Goal: Information Seeking & Learning: Learn about a topic

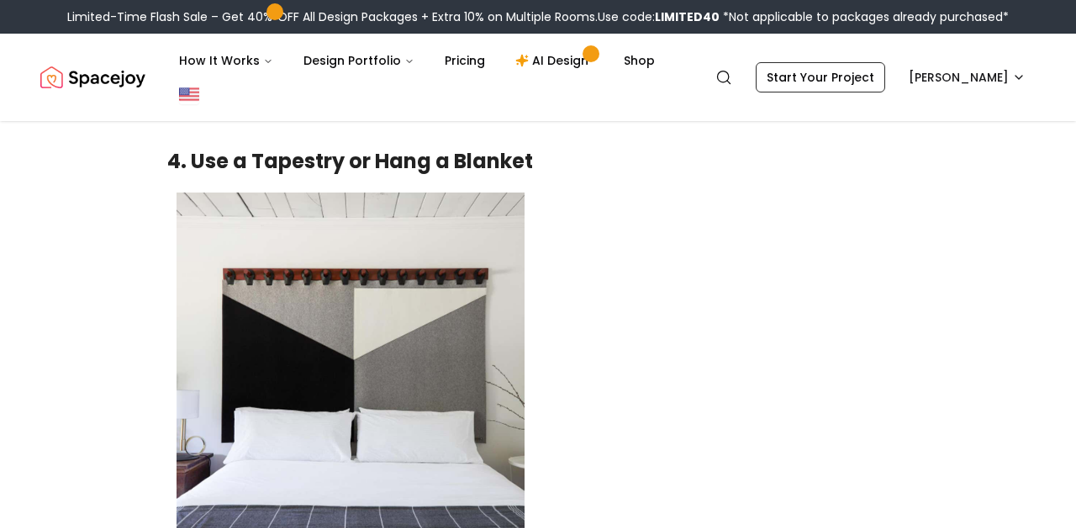
scroll to position [2693, 0]
click at [643, 58] on link "Shop" at bounding box center [639, 61] width 58 height 34
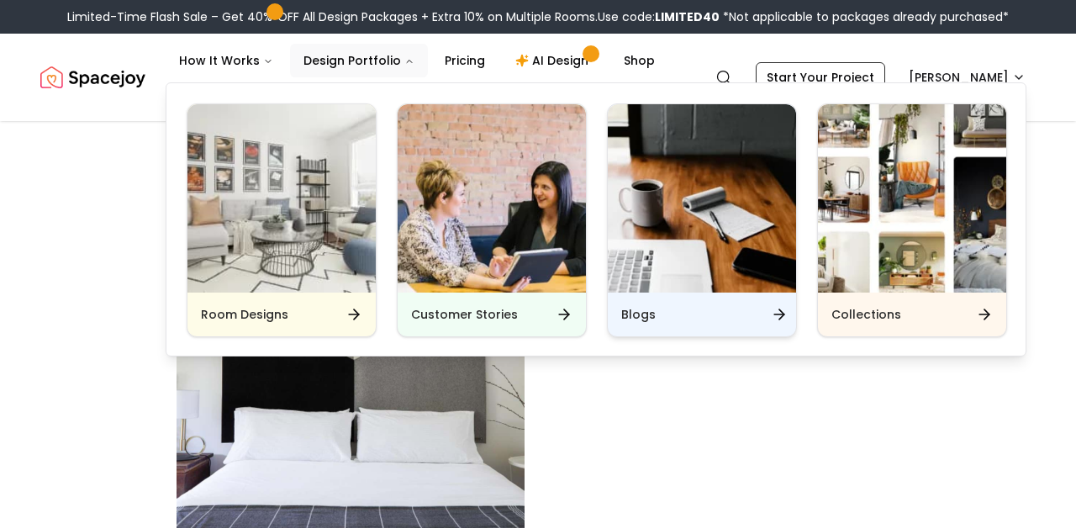
click at [657, 302] on div "Blogs" at bounding box center [702, 315] width 188 height 44
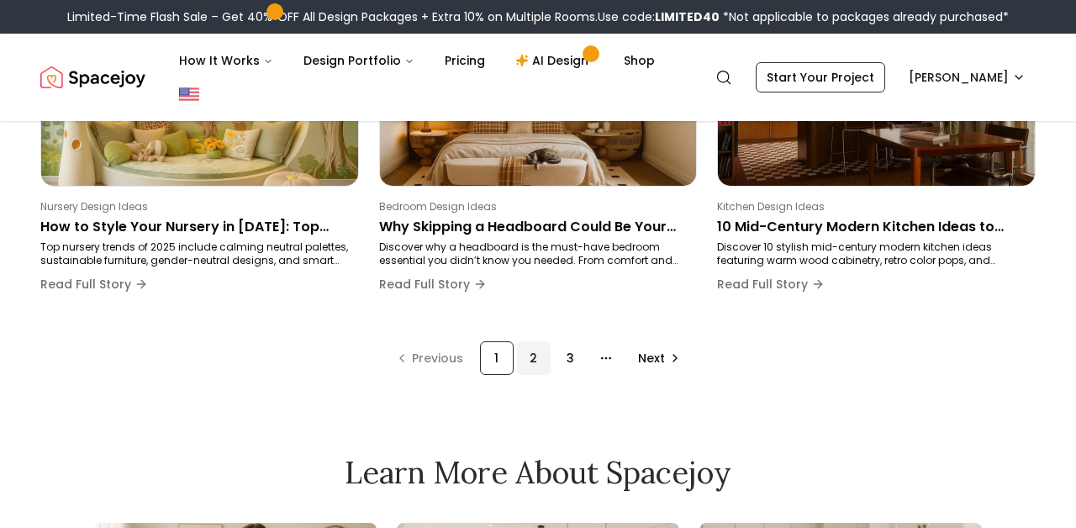
click at [531, 368] on div "2" at bounding box center [534, 358] width 34 height 34
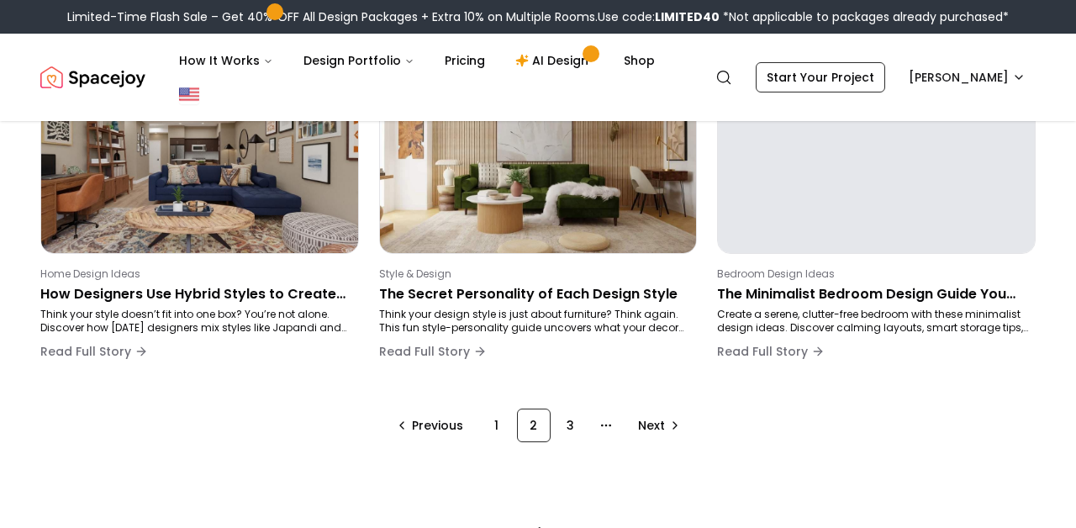
scroll to position [1244, 0]
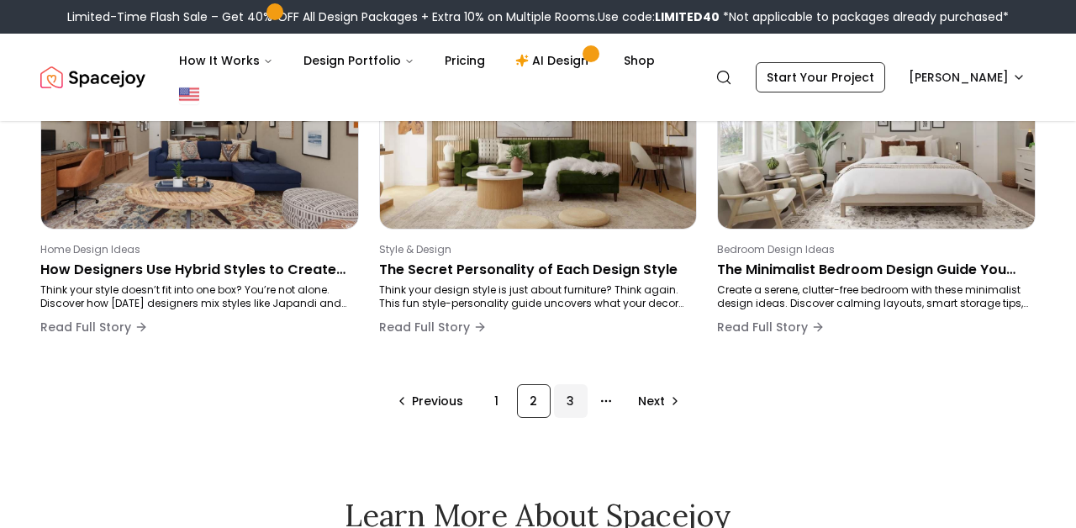
click at [572, 403] on div "3" at bounding box center [571, 401] width 34 height 34
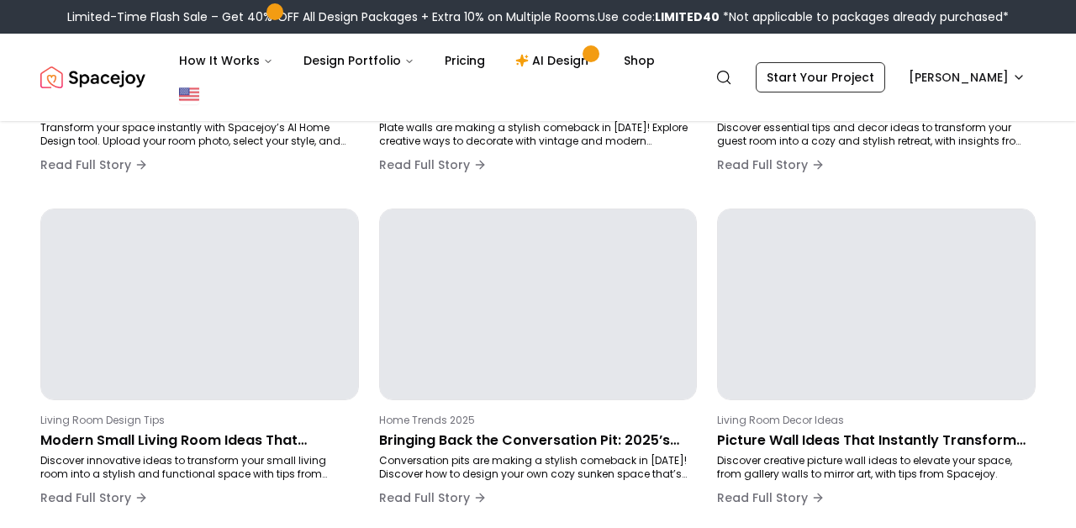
scroll to position [283, 0]
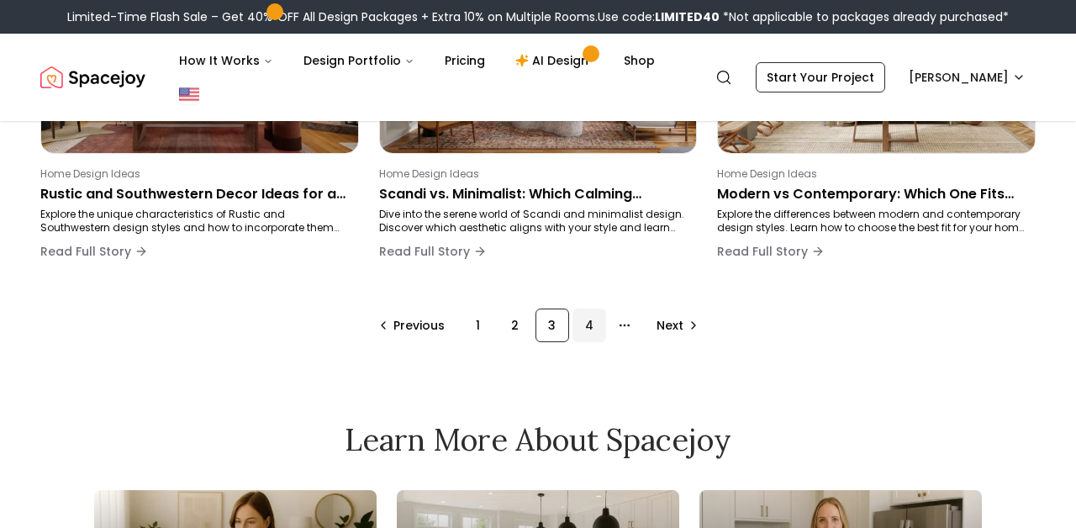
click at [590, 326] on div "4" at bounding box center [590, 326] width 34 height 34
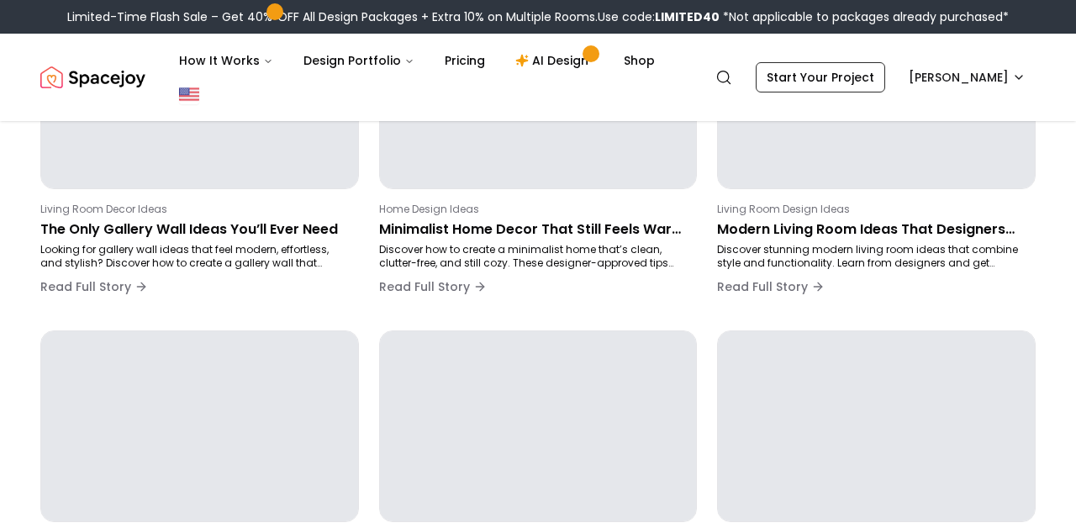
scroll to position [283, 0]
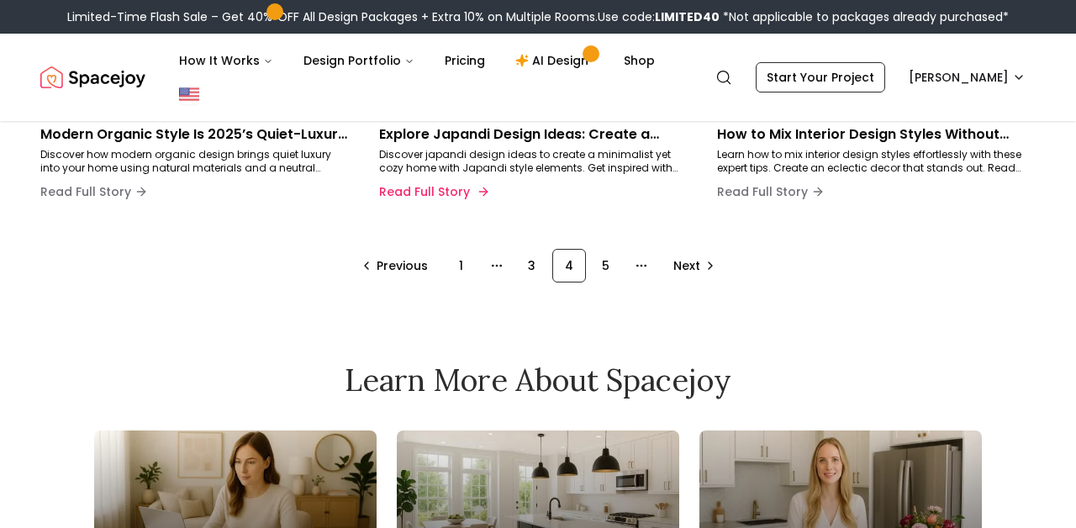
scroll to position [1484, 0]
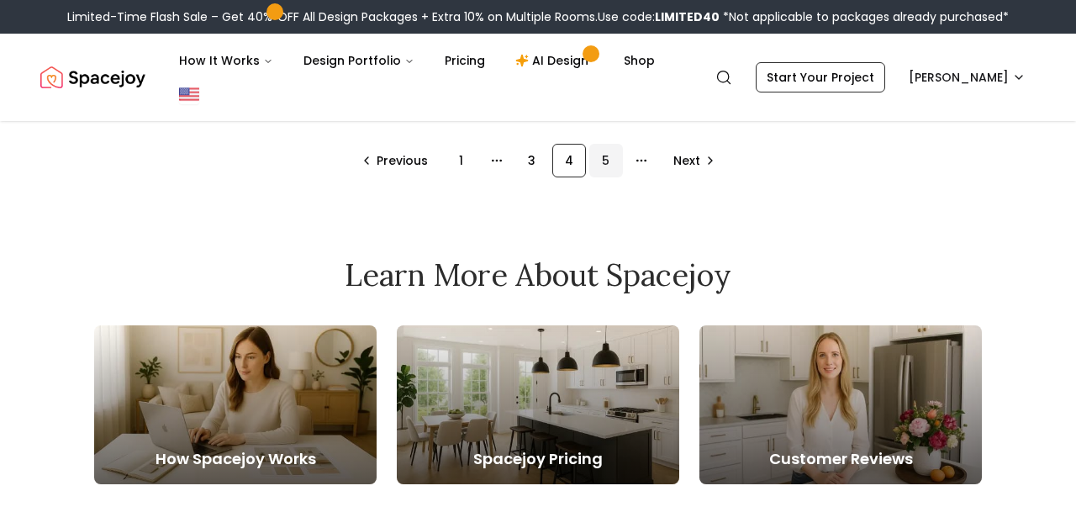
click at [601, 157] on div "5" at bounding box center [606, 161] width 34 height 34
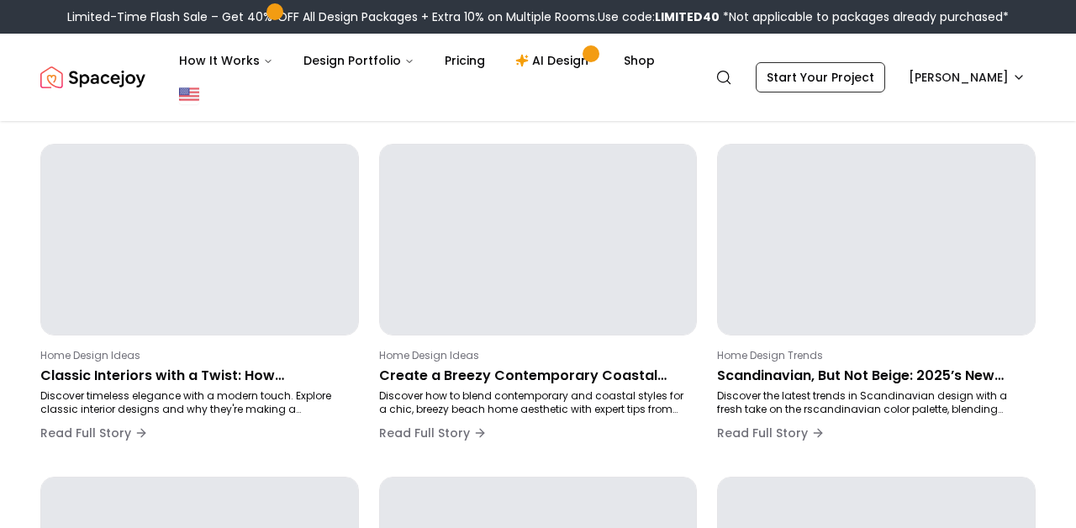
scroll to position [283, 0]
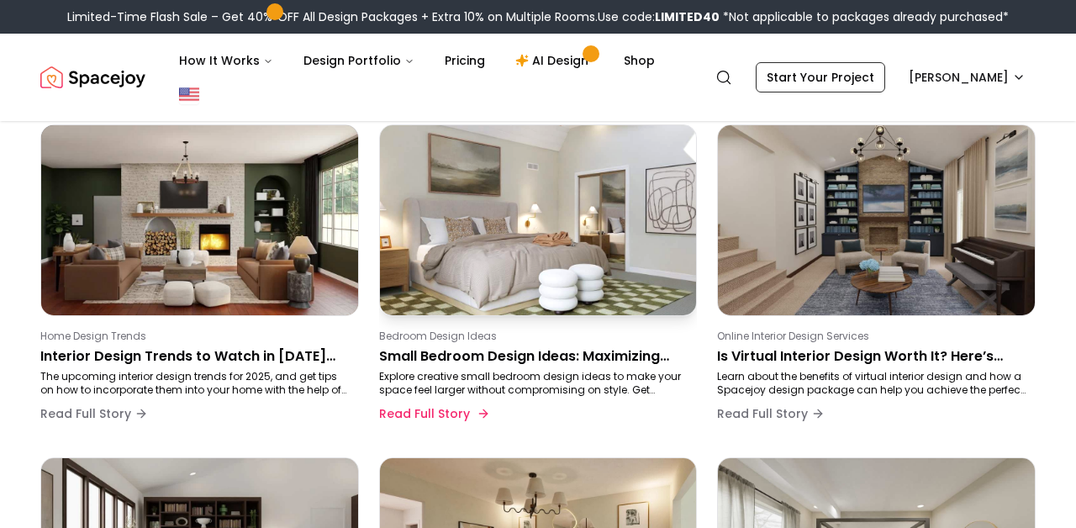
scroll to position [147, 0]
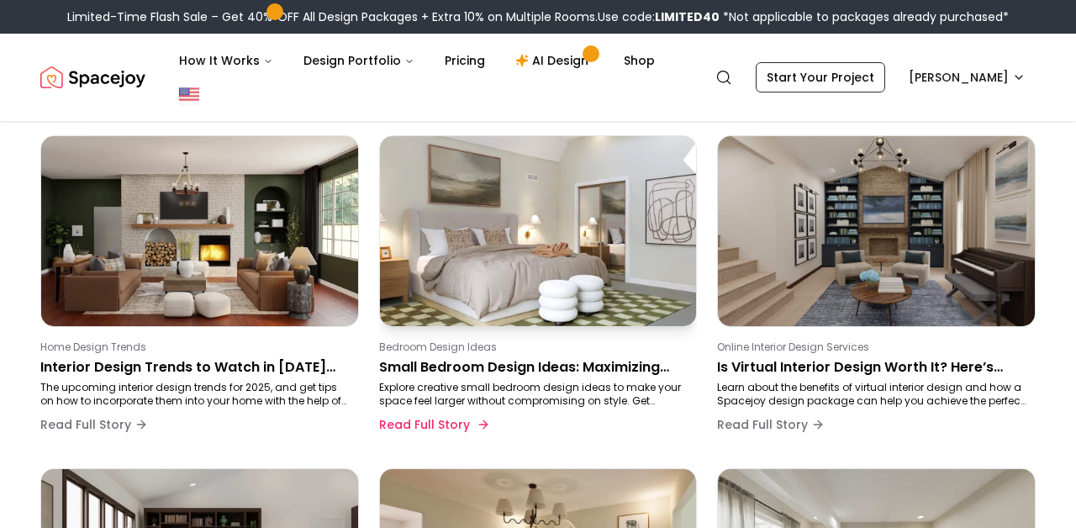
click at [600, 158] on img at bounding box center [538, 230] width 333 height 199
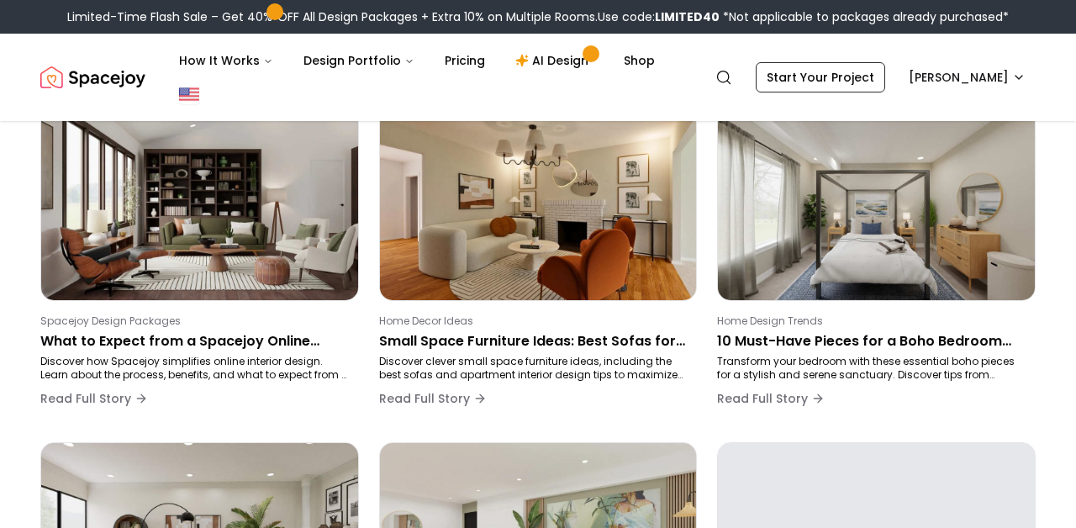
scroll to position [509, 0]
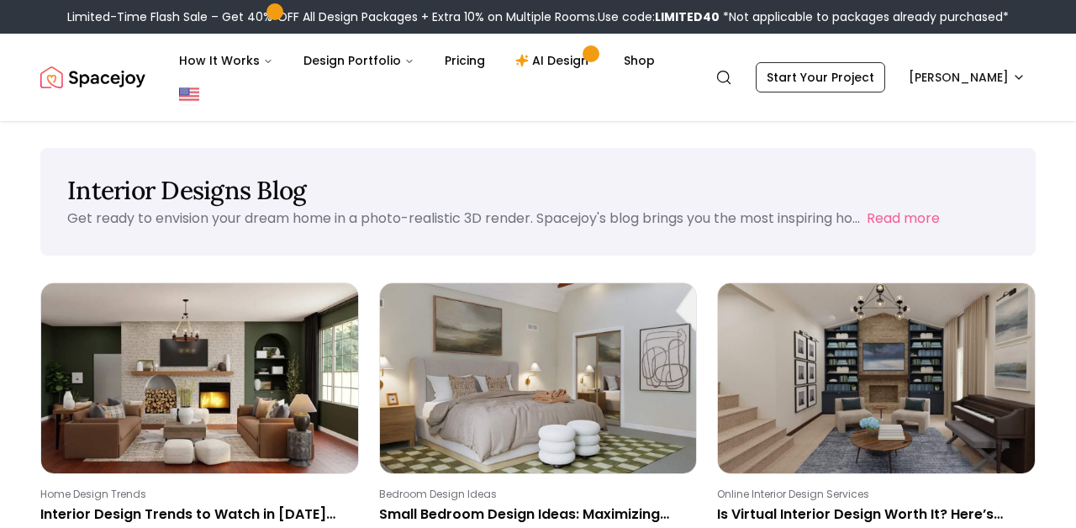
scroll to position [509, 0]
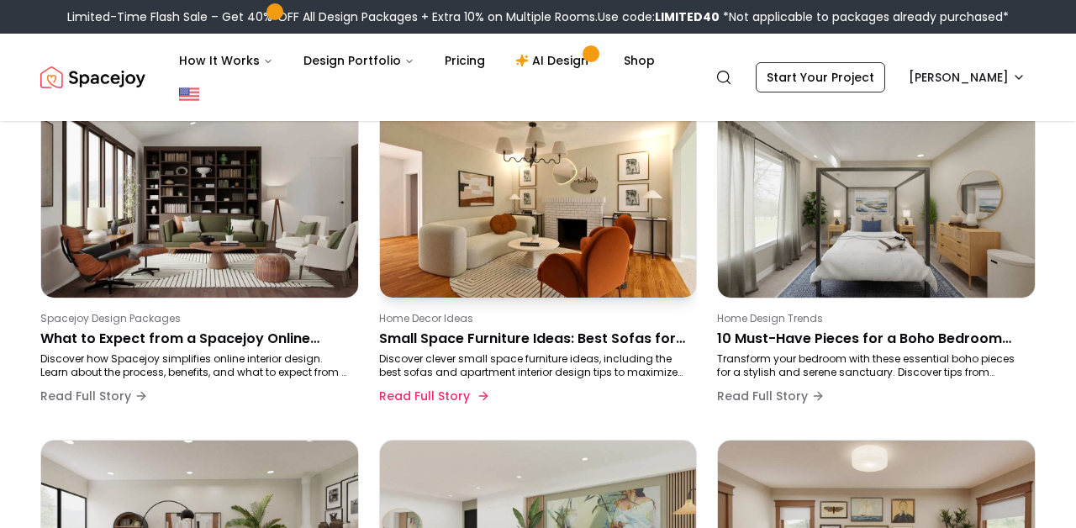
click at [459, 341] on p "Small Space Furniture Ideas: Best Sofas for Your Apartment" at bounding box center [535, 339] width 312 height 20
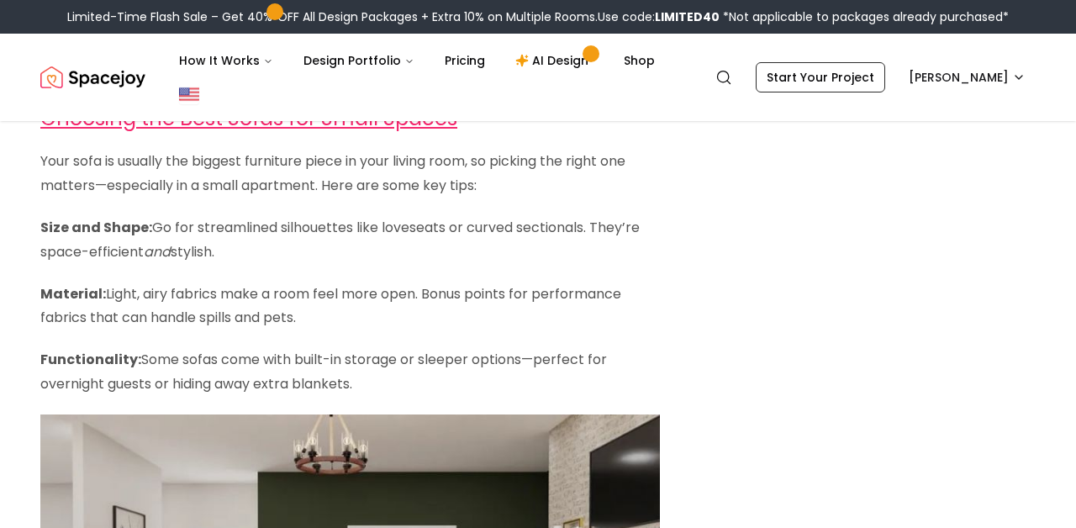
scroll to position [2070, 0]
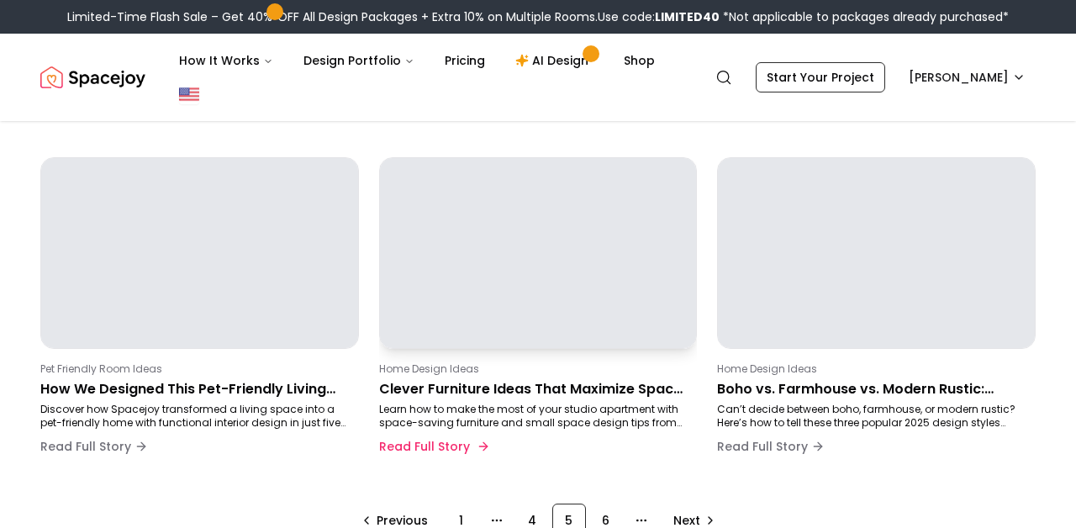
scroll to position [1139, 0]
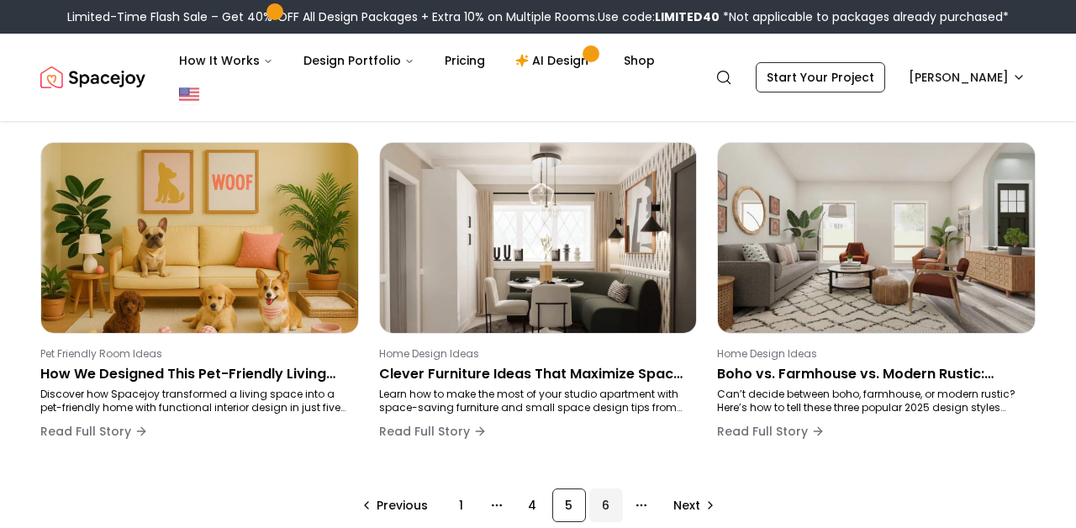
click at [605, 508] on div "6" at bounding box center [606, 506] width 34 height 34
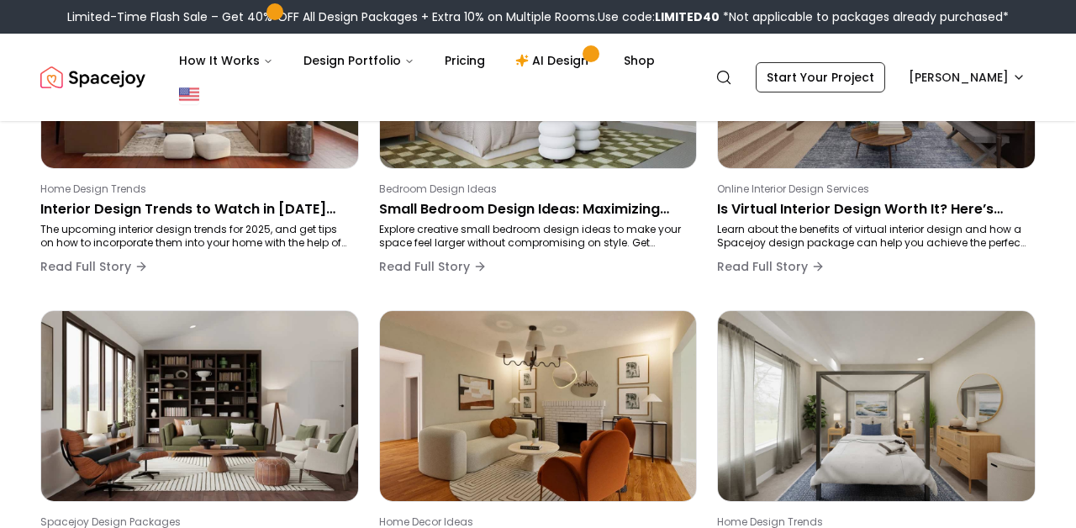
scroll to position [283, 0]
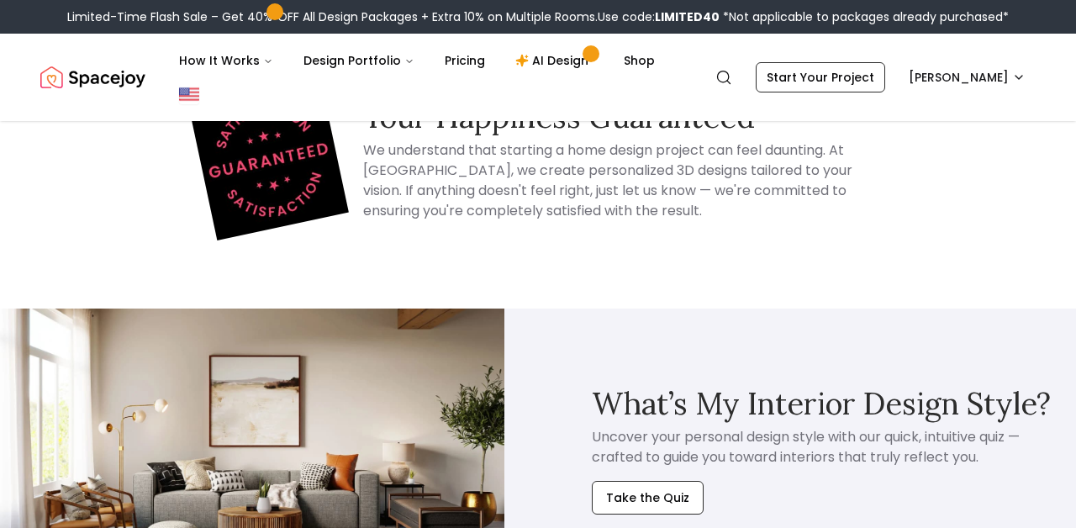
scroll to position [1903, 0]
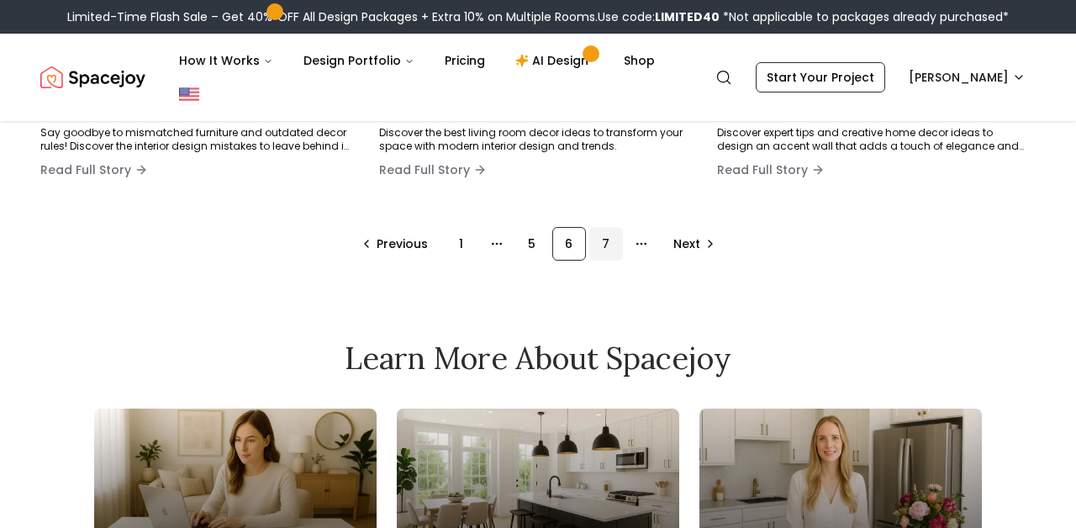
click at [612, 234] on div "7" at bounding box center [606, 244] width 34 height 34
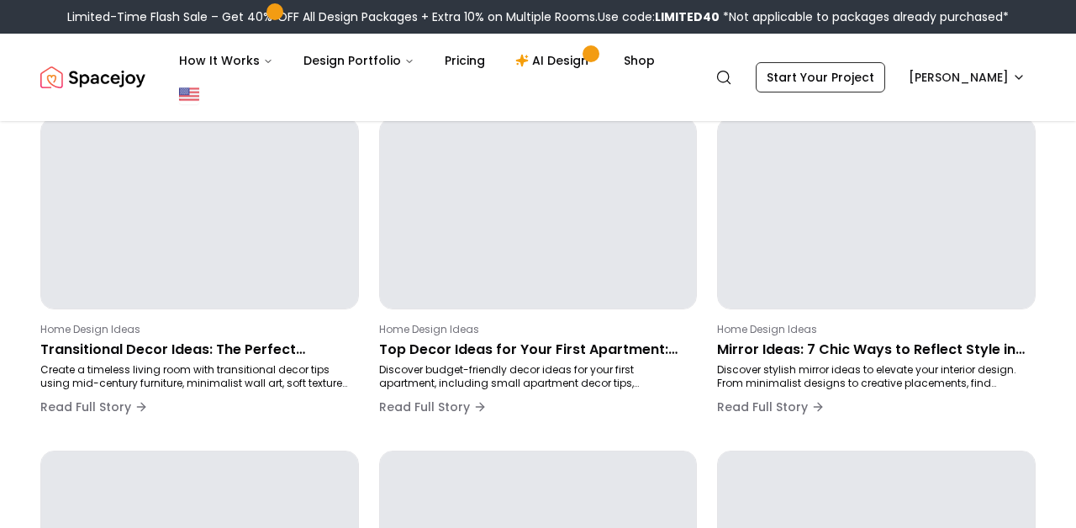
scroll to position [283, 0]
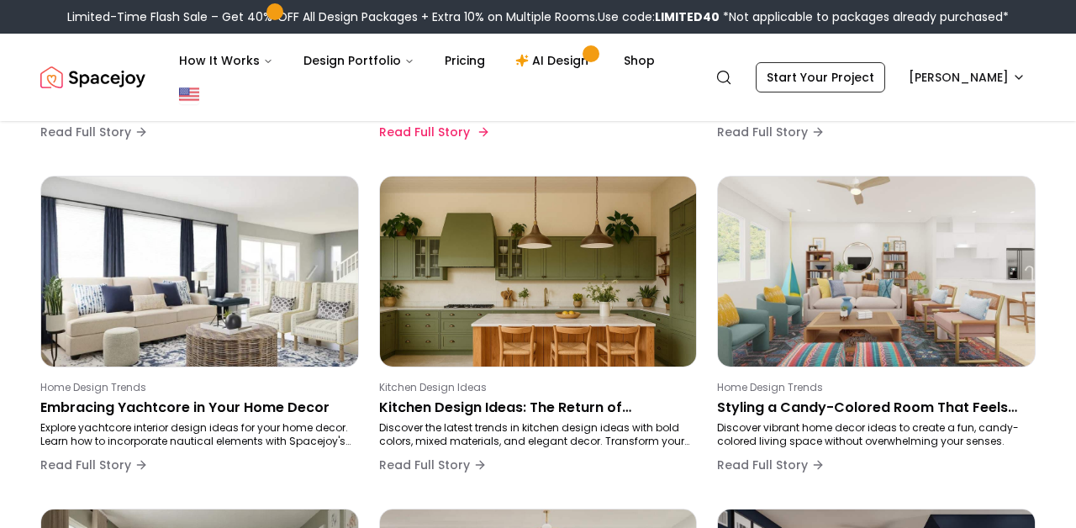
scroll to position [917, 0]
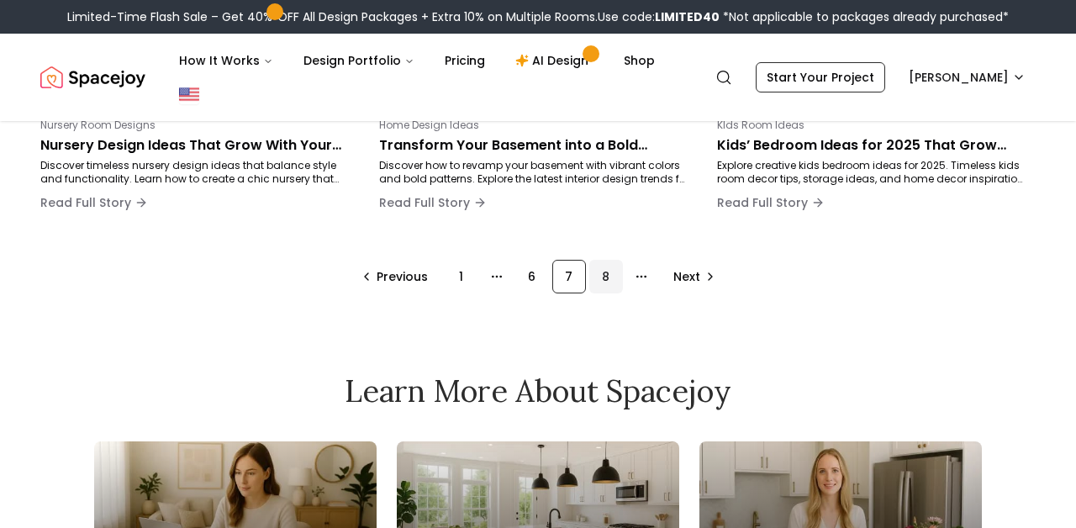
click at [607, 268] on div "8" at bounding box center [606, 277] width 34 height 34
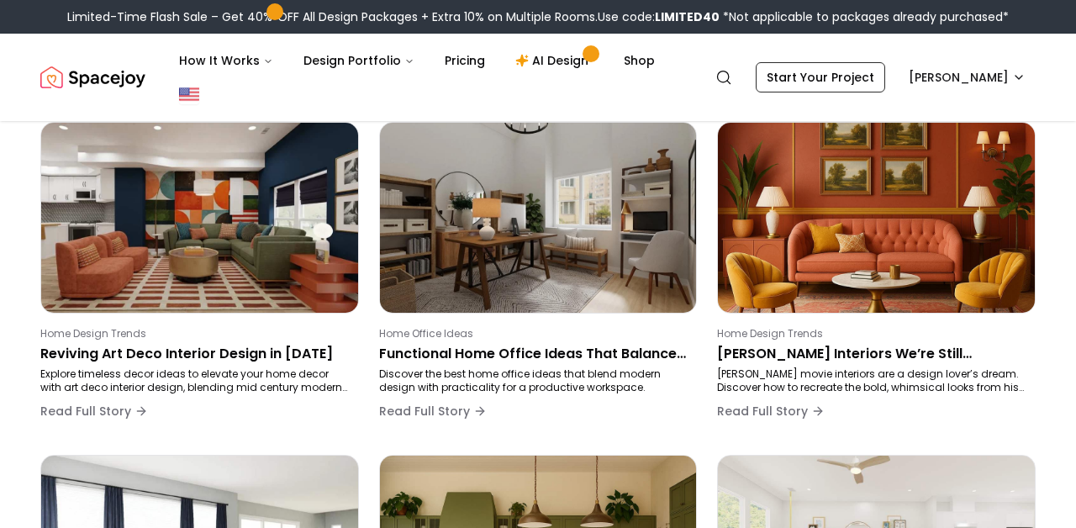
scroll to position [283, 0]
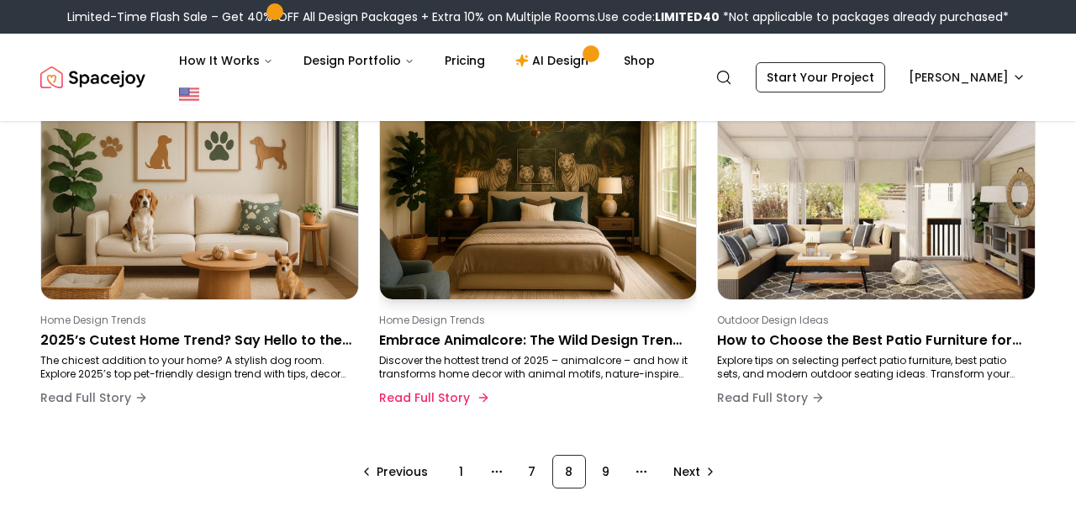
scroll to position [1203, 0]
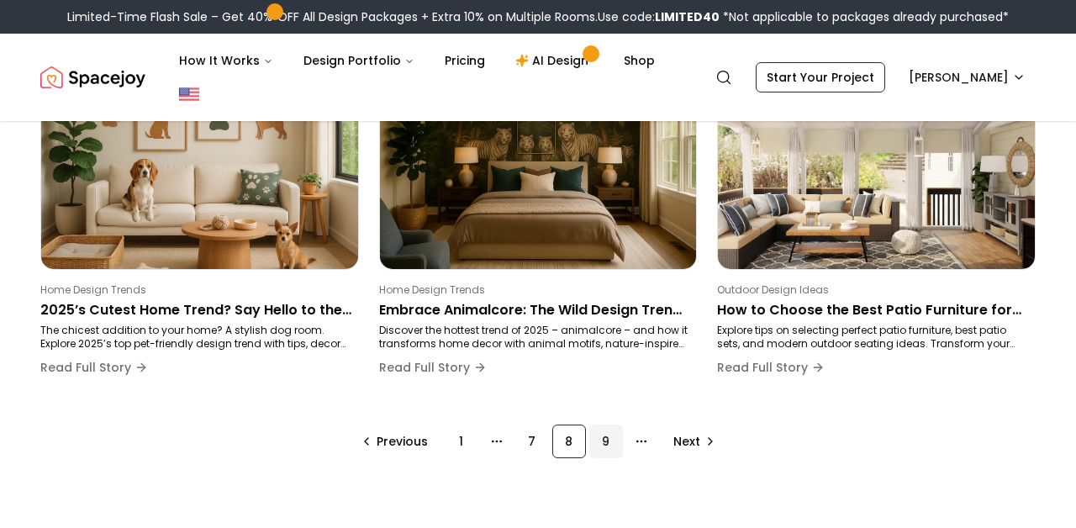
click at [593, 438] on div "9" at bounding box center [606, 442] width 34 height 34
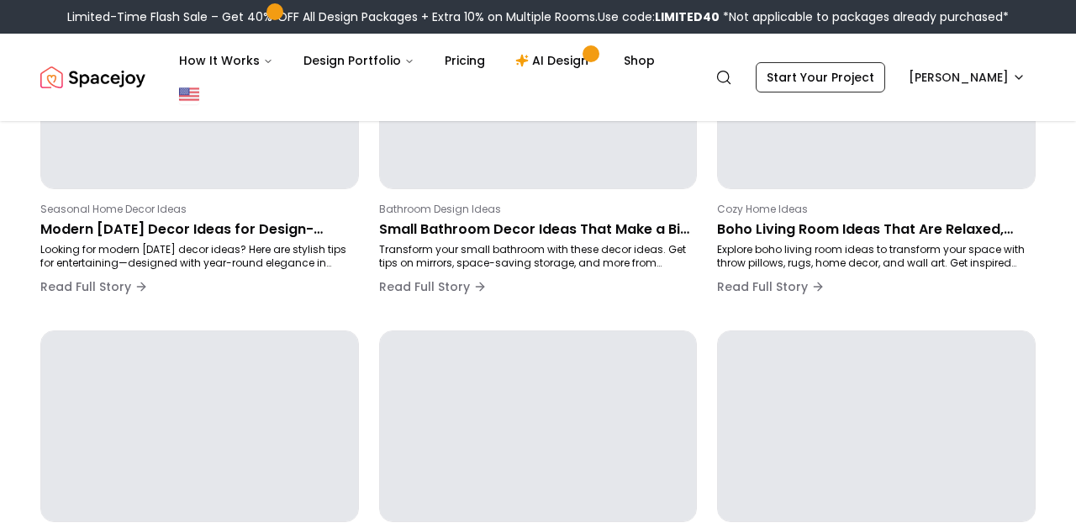
scroll to position [283, 0]
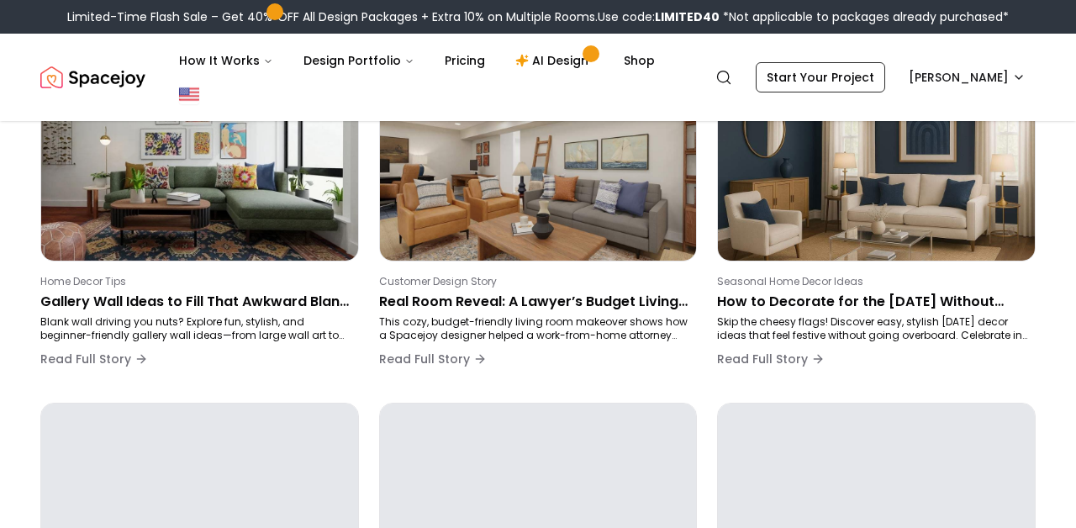
scroll to position [893, 0]
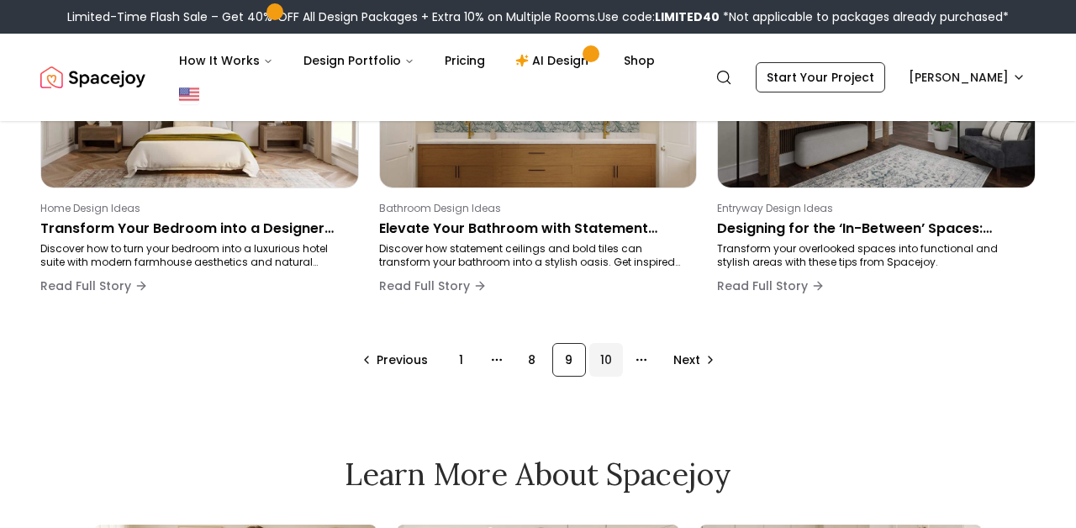
click at [605, 348] on div "10" at bounding box center [606, 360] width 34 height 34
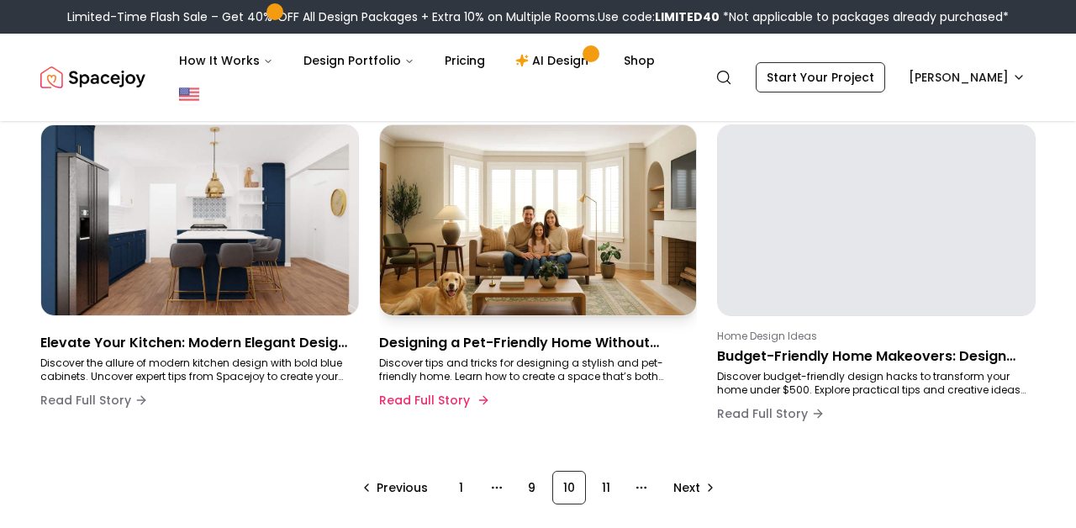
scroll to position [1205, 0]
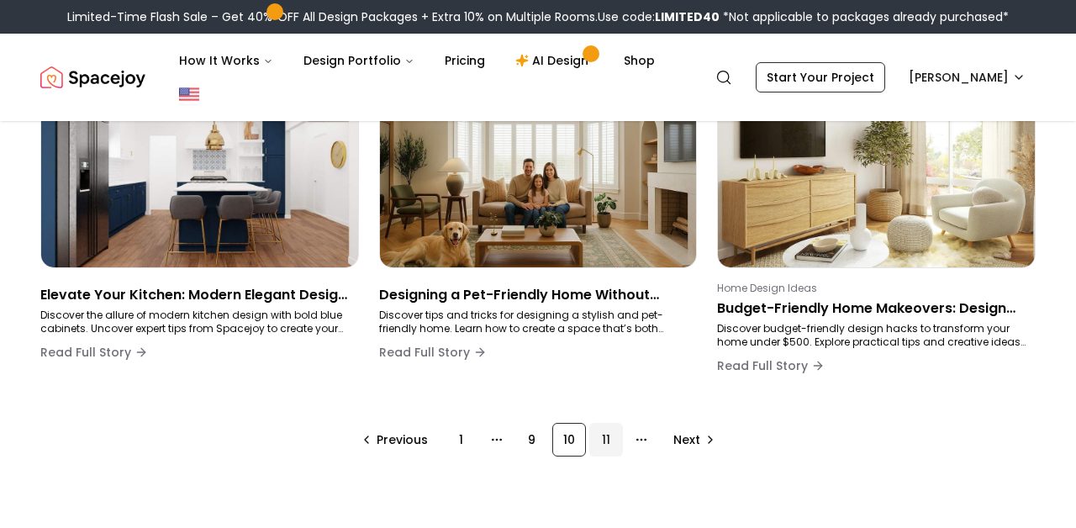
click at [604, 431] on div "11" at bounding box center [606, 440] width 34 height 34
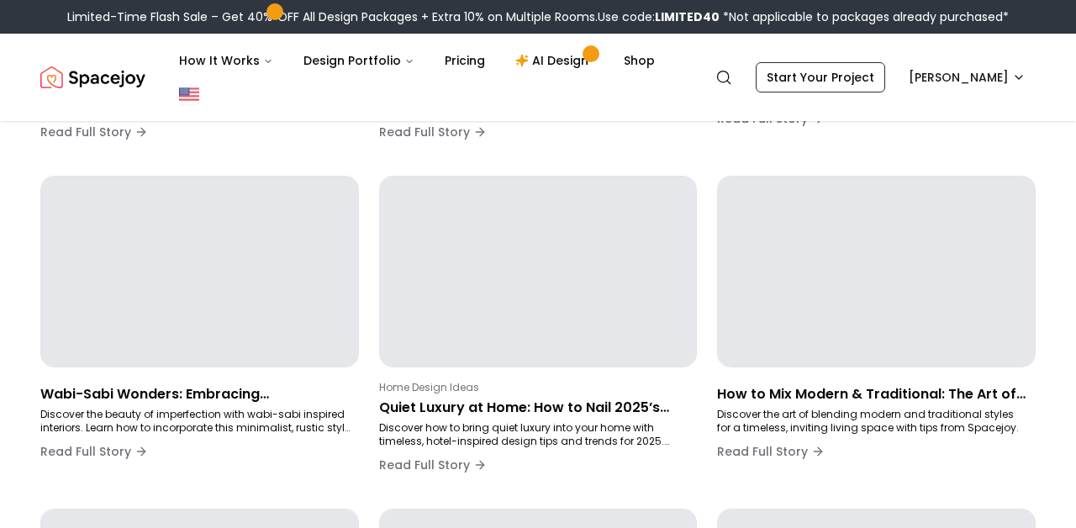
scroll to position [283, 0]
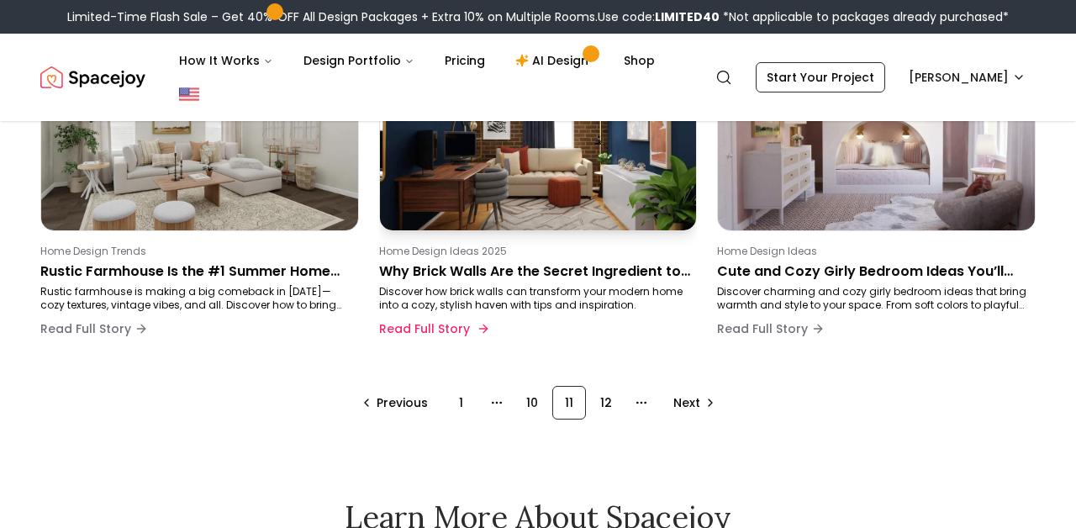
scroll to position [1243, 0]
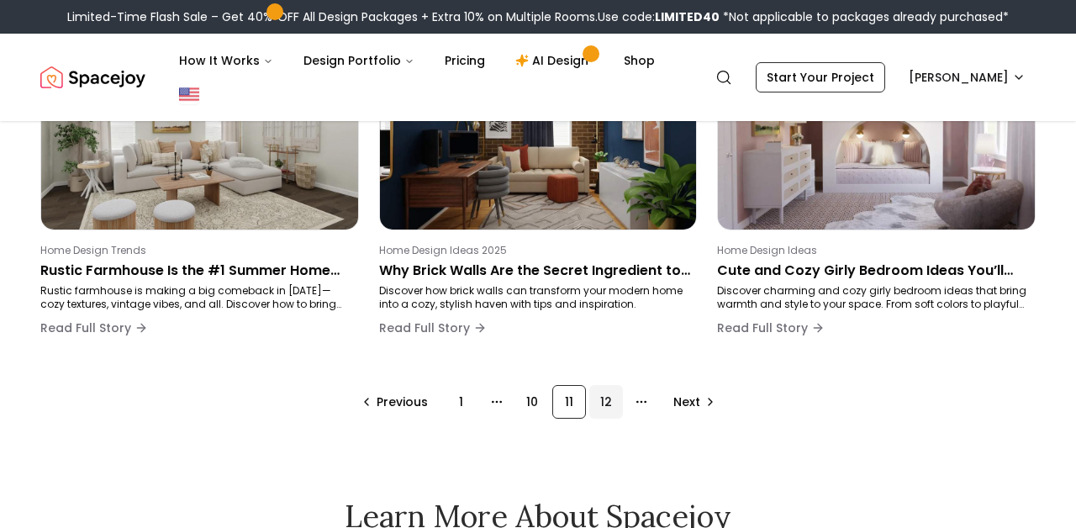
click at [609, 403] on div "12" at bounding box center [606, 402] width 34 height 34
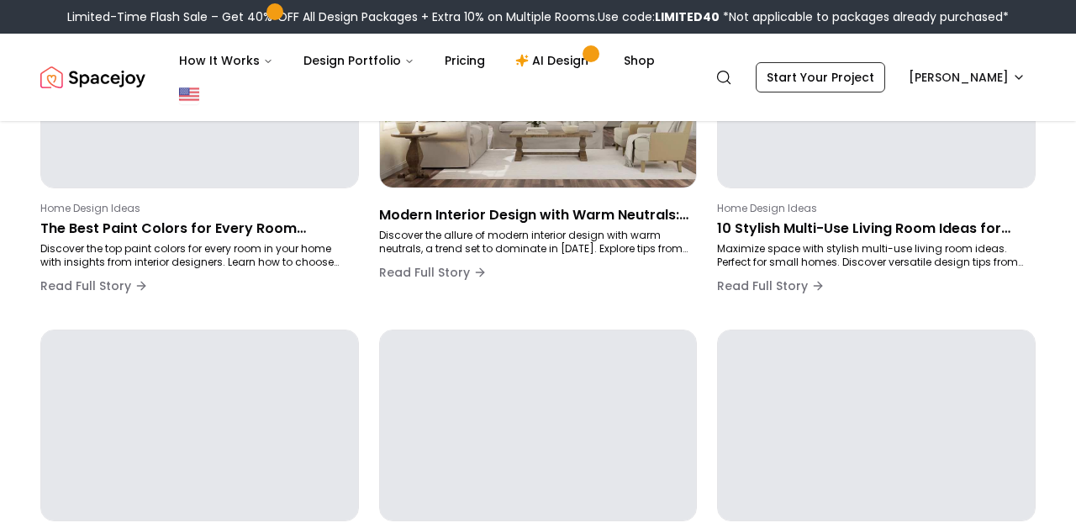
scroll to position [283, 0]
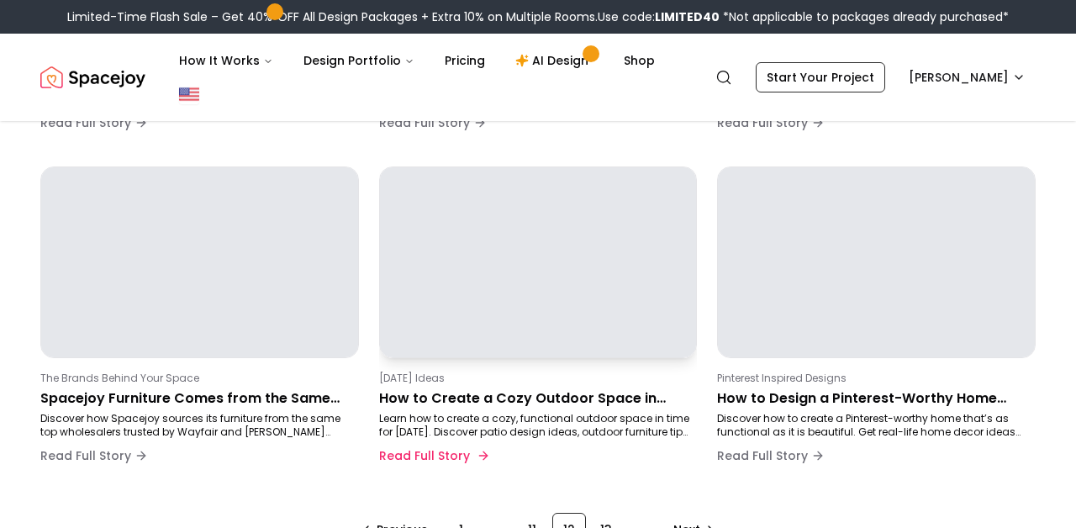
scroll to position [1218, 0]
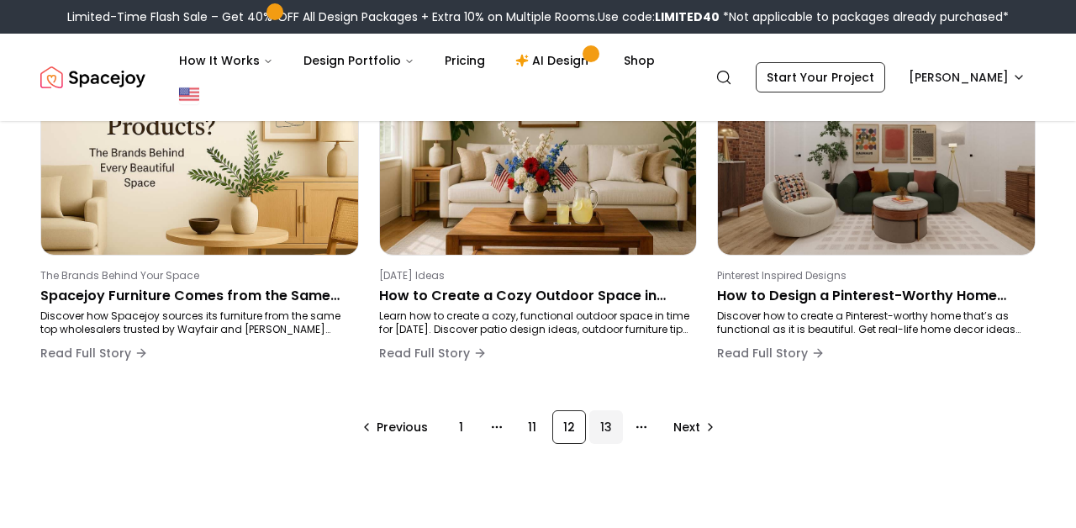
click at [600, 428] on div "13" at bounding box center [606, 427] width 34 height 34
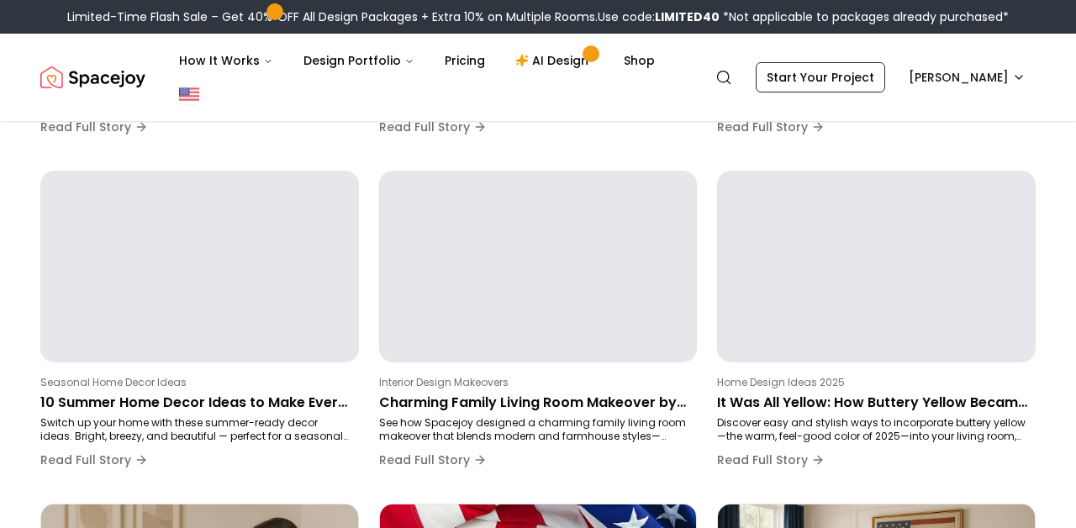
scroll to position [283, 0]
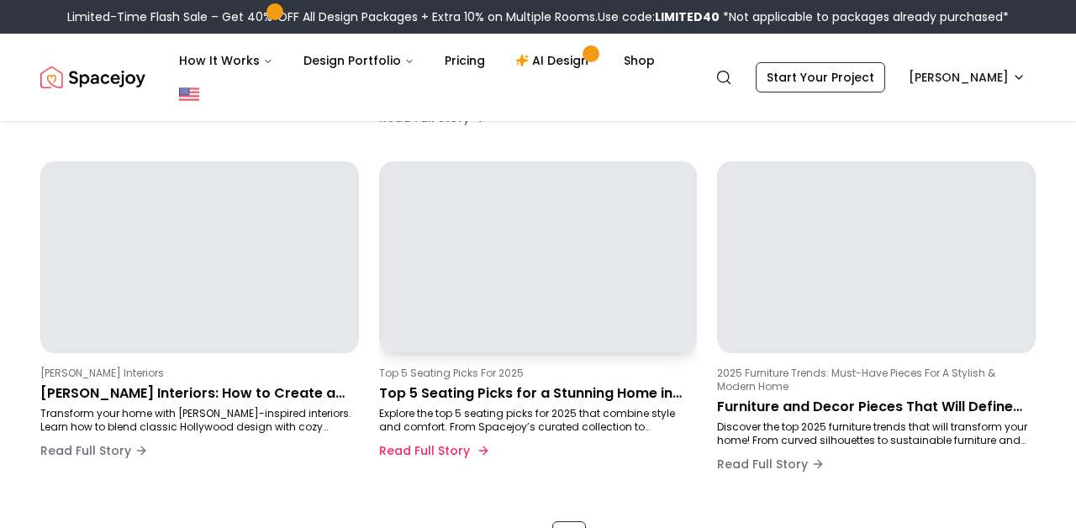
scroll to position [1169, 0]
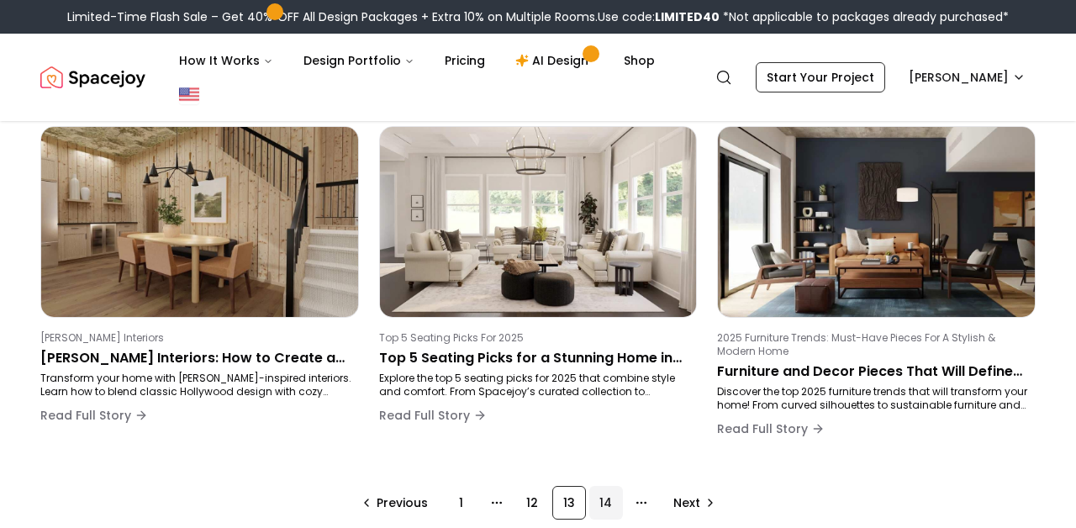
click at [595, 505] on div "14" at bounding box center [606, 503] width 34 height 34
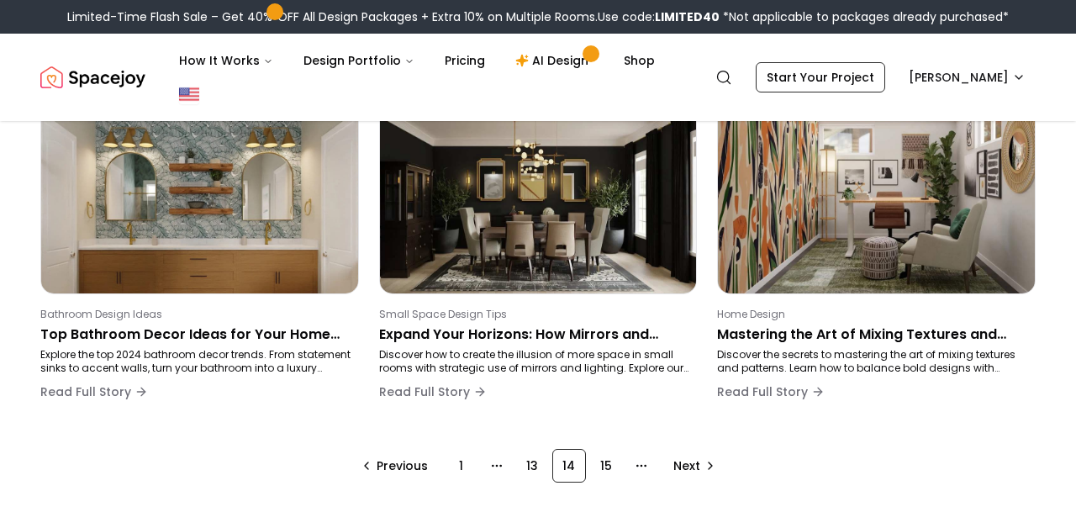
scroll to position [1215, 0]
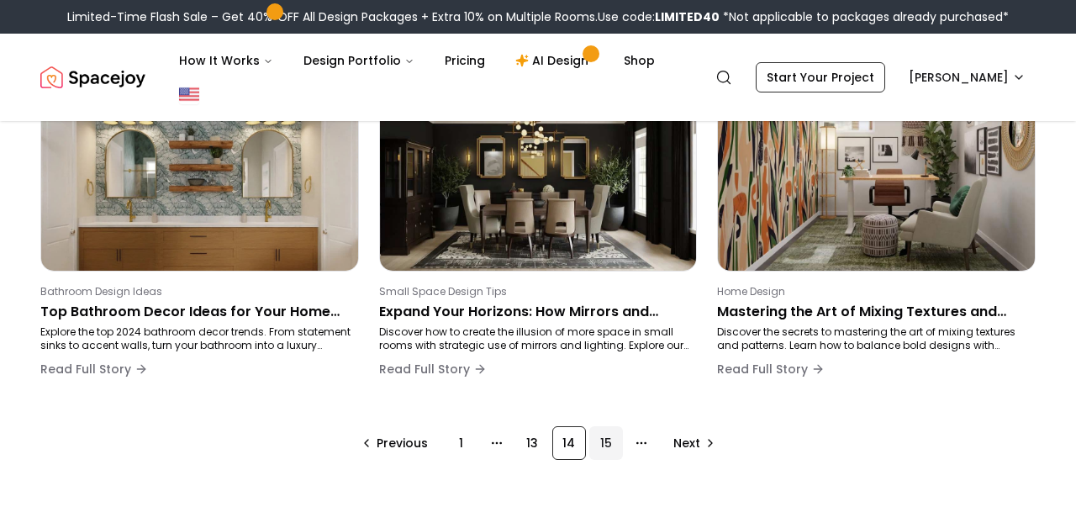
click at [610, 443] on div "15" at bounding box center [606, 443] width 34 height 34
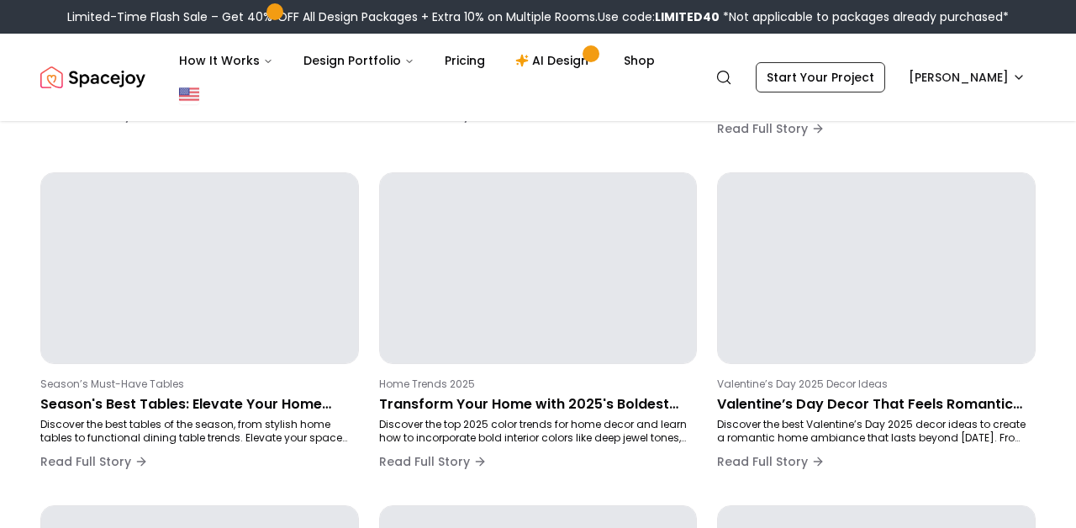
scroll to position [283, 0]
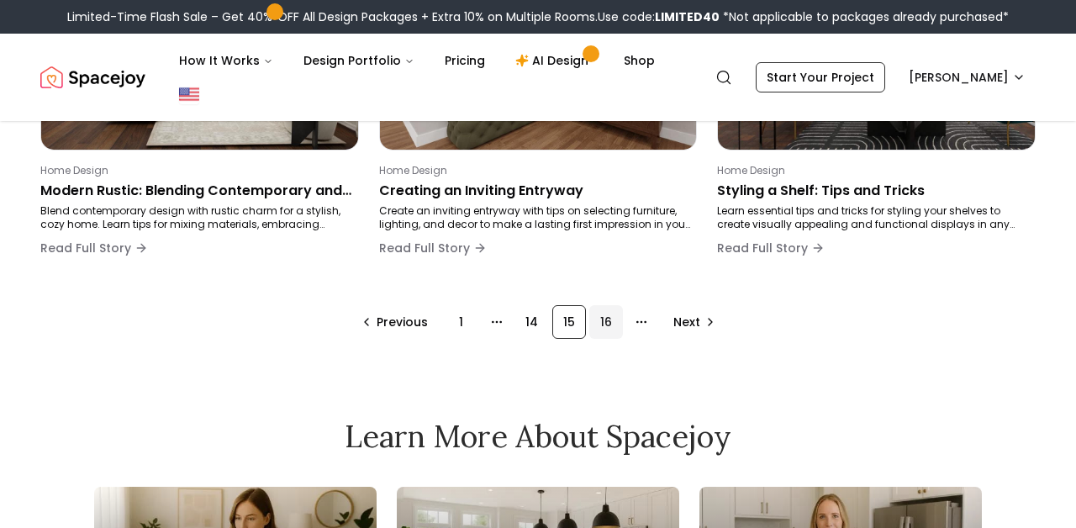
click at [606, 320] on div "16" at bounding box center [606, 322] width 34 height 34
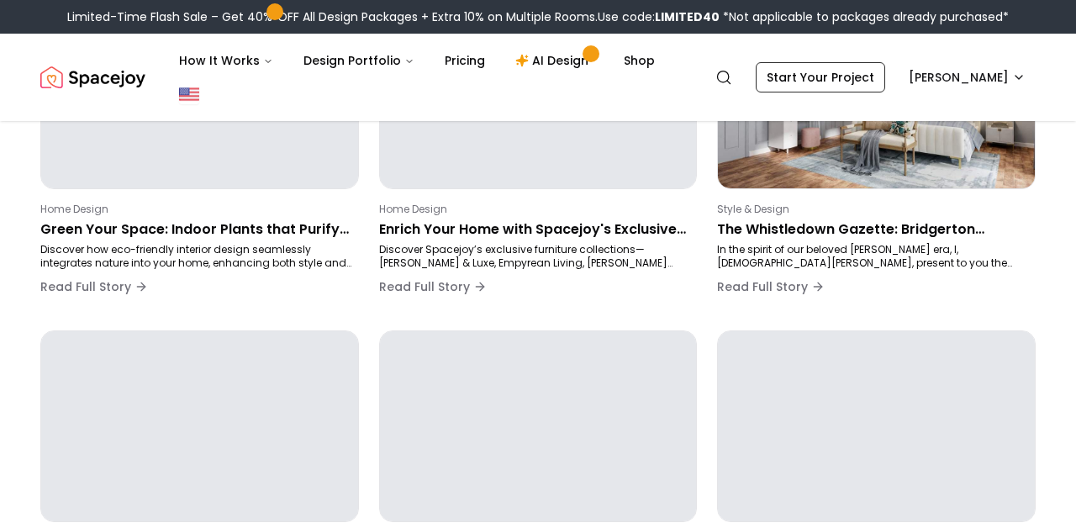
scroll to position [283, 0]
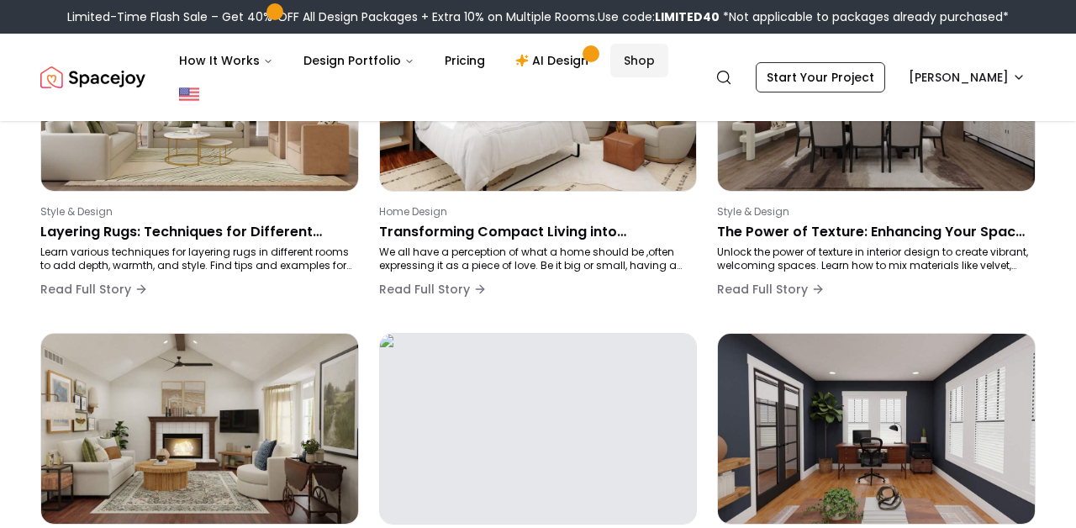
click at [632, 65] on link "Shop" at bounding box center [639, 61] width 58 height 34
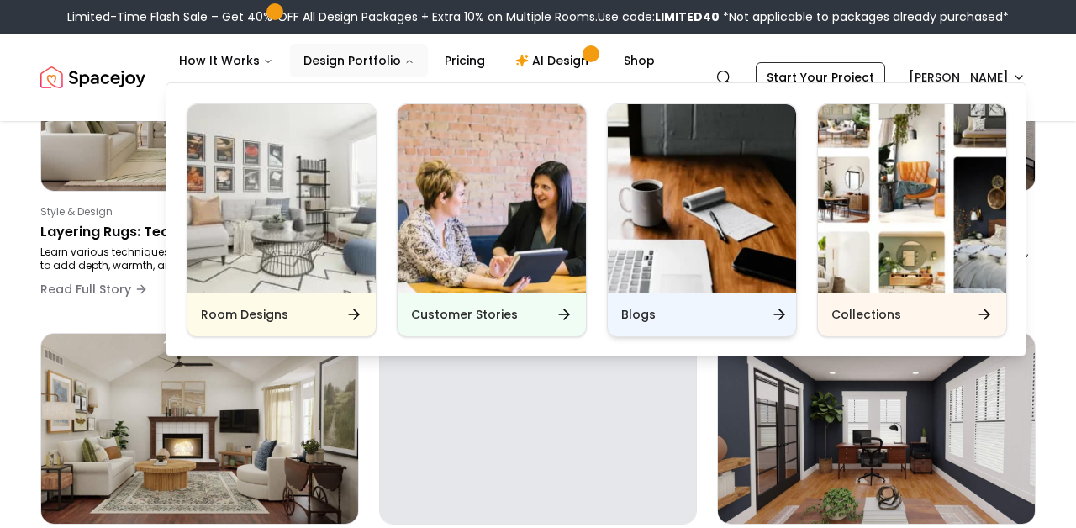
click at [628, 326] on div "Blogs" at bounding box center [702, 315] width 188 height 44
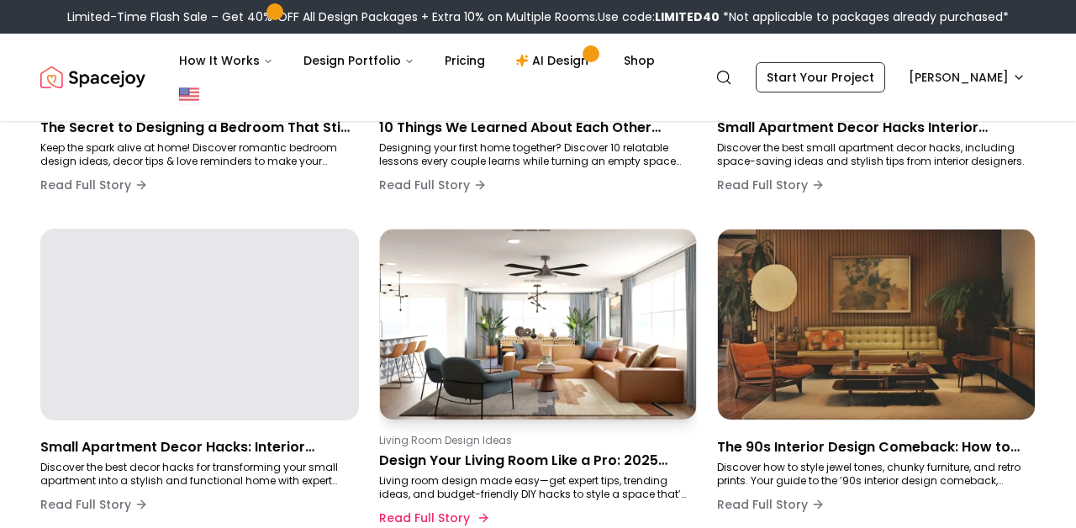
scroll to position [444, 0]
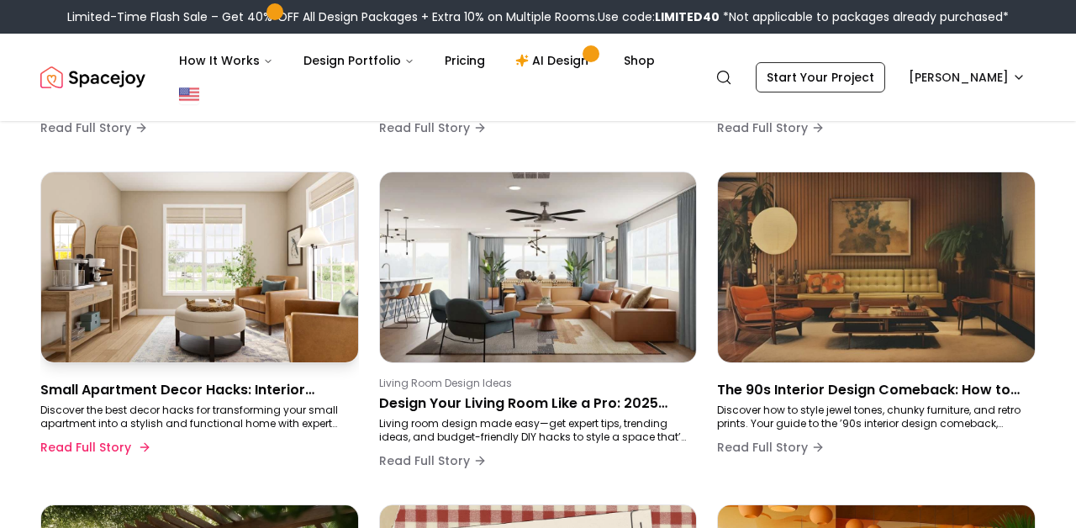
click at [259, 378] on div "Small Apartment Decor Hacks: Interior Designers' Top Secrets Discover the best …" at bounding box center [196, 420] width 312 height 87
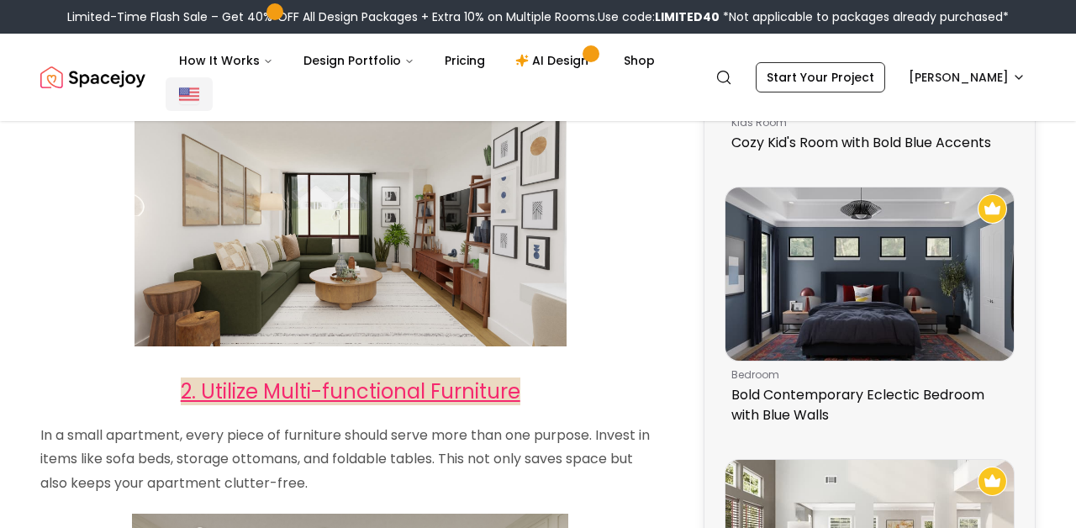
scroll to position [280, 0]
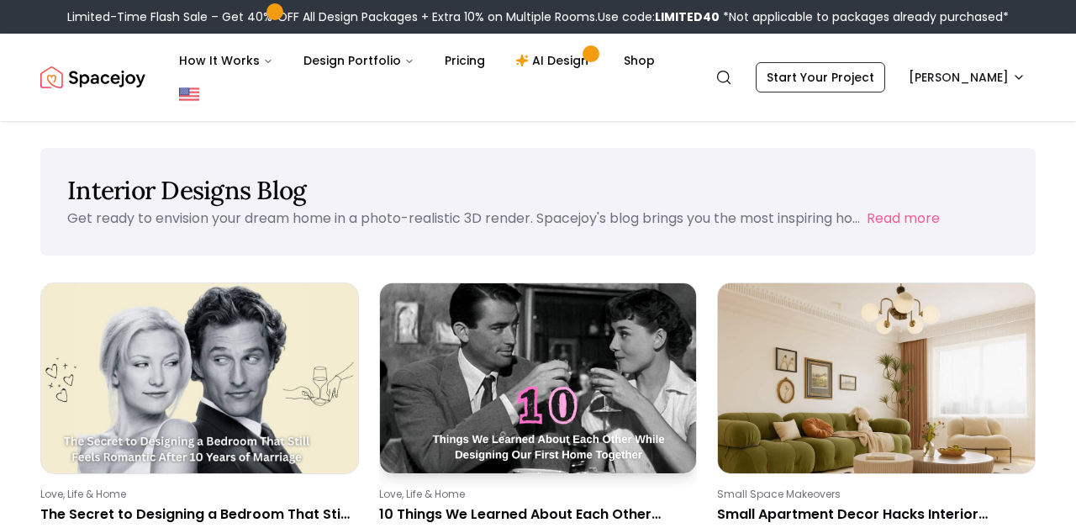
scroll to position [182, 0]
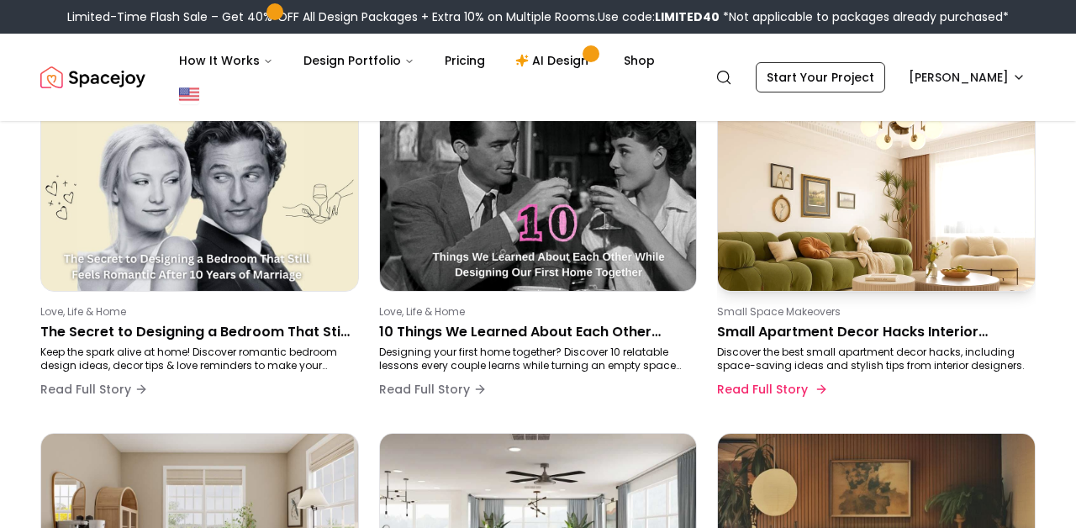
click at [764, 288] on img at bounding box center [877, 195] width 332 height 199
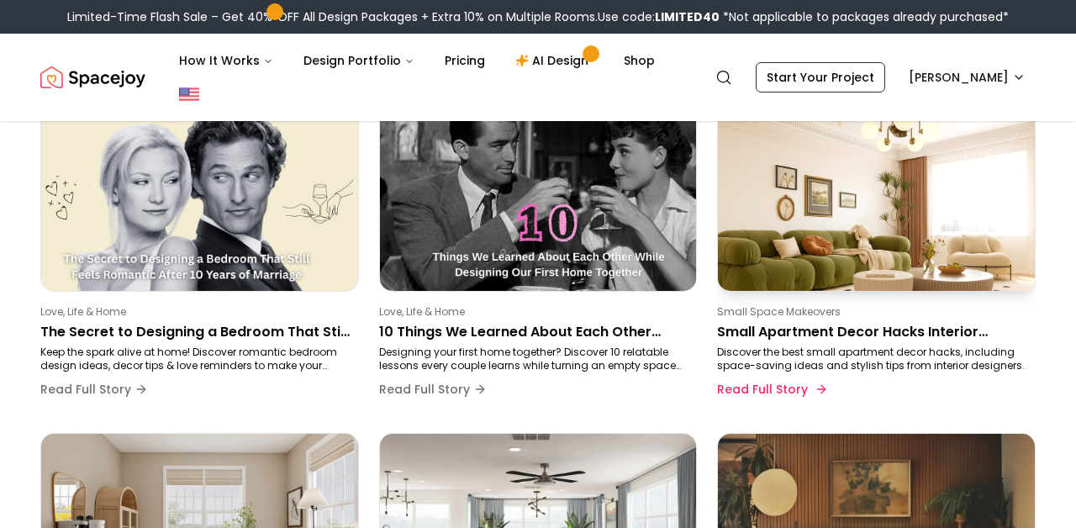
click at [763, 320] on div "Small Space Makeovers Small Apartment Decor Hacks Interior Designers Swear By D…" at bounding box center [873, 355] width 312 height 101
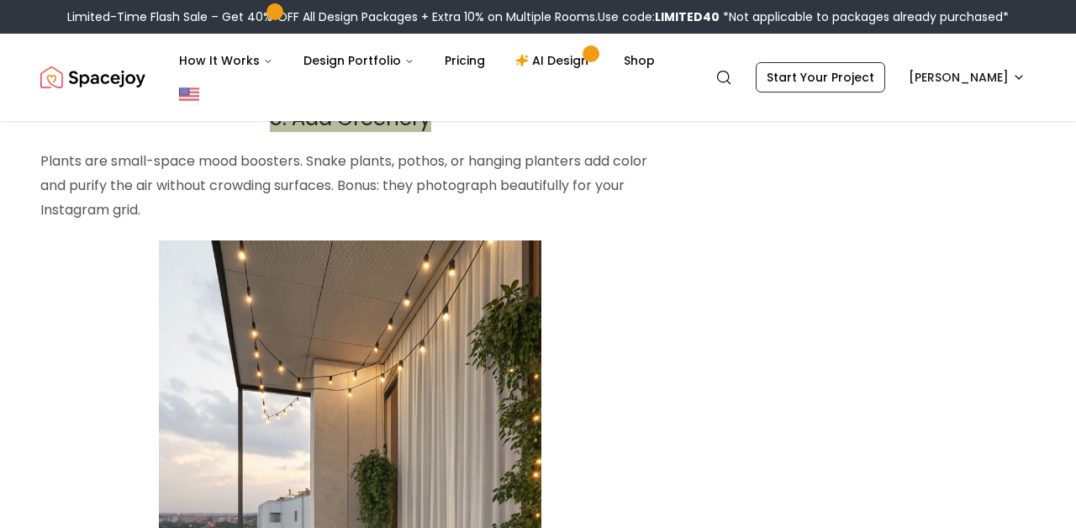
scroll to position [5762, 0]
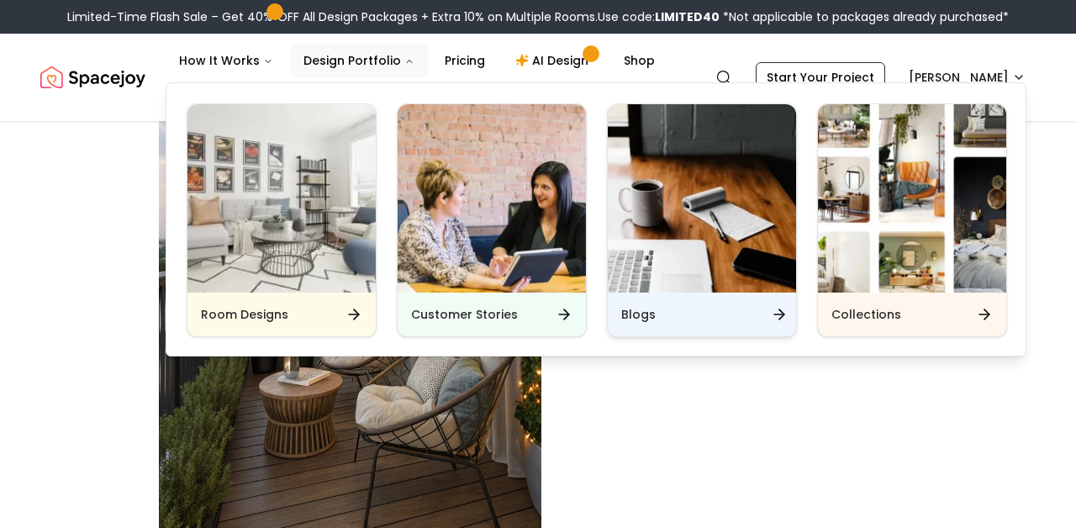
click at [629, 307] on h6 "Blogs" at bounding box center [638, 314] width 34 height 17
click at [727, 246] on img "Main" at bounding box center [702, 198] width 188 height 188
click at [750, 315] on div "Blogs" at bounding box center [702, 315] width 188 height 44
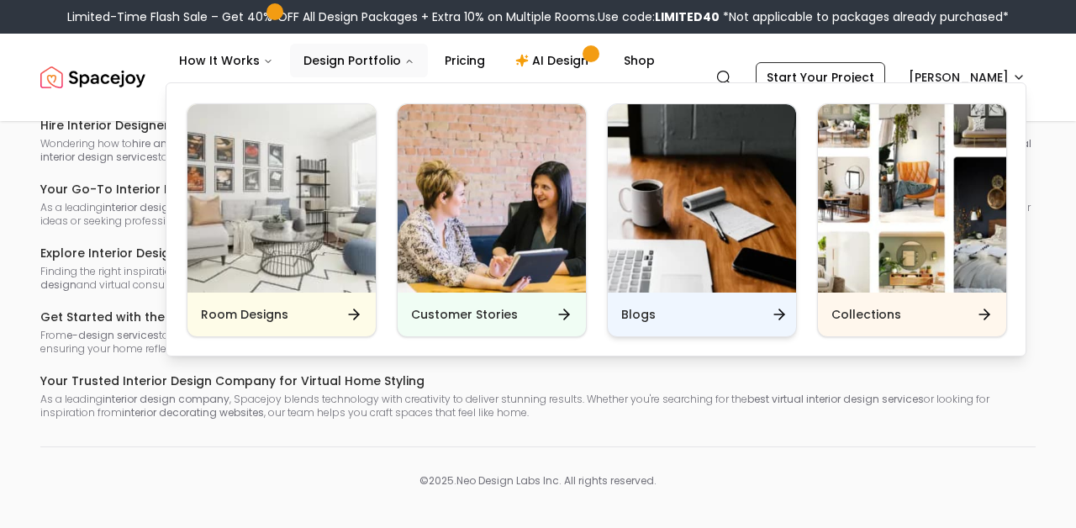
click at [647, 319] on h6 "Blogs" at bounding box center [638, 314] width 34 height 17
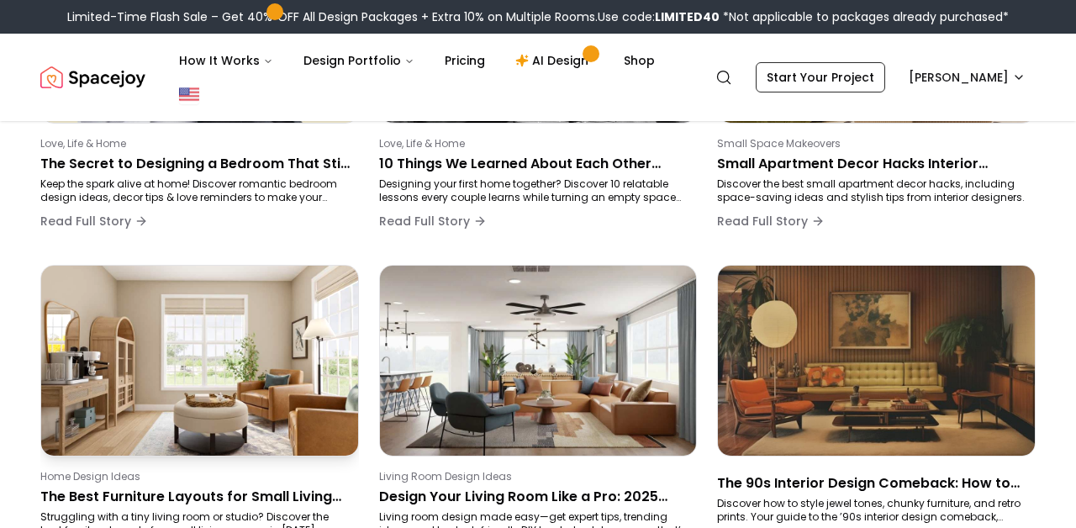
scroll to position [399, 0]
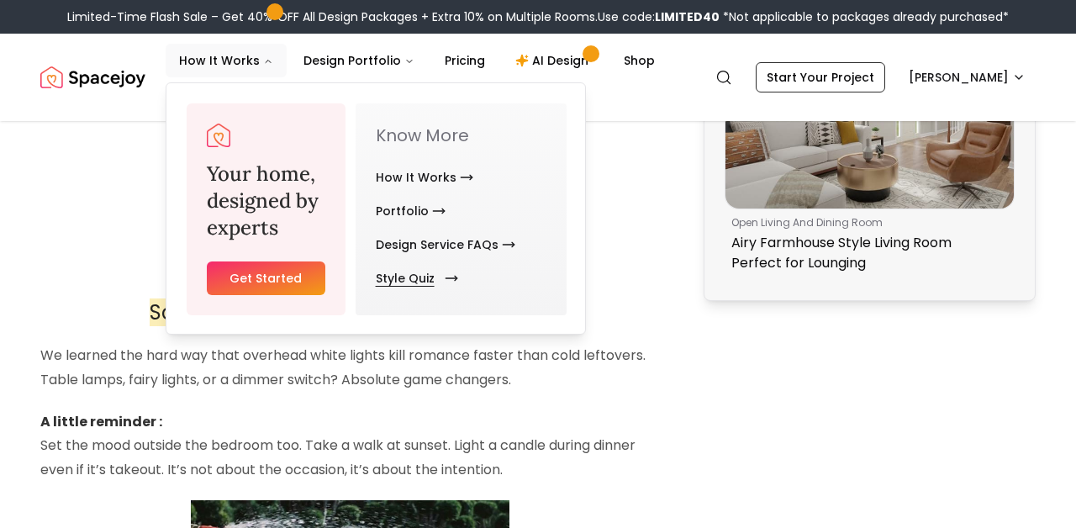
click at [411, 284] on link "Style Quiz" at bounding box center [414, 279] width 76 height 34
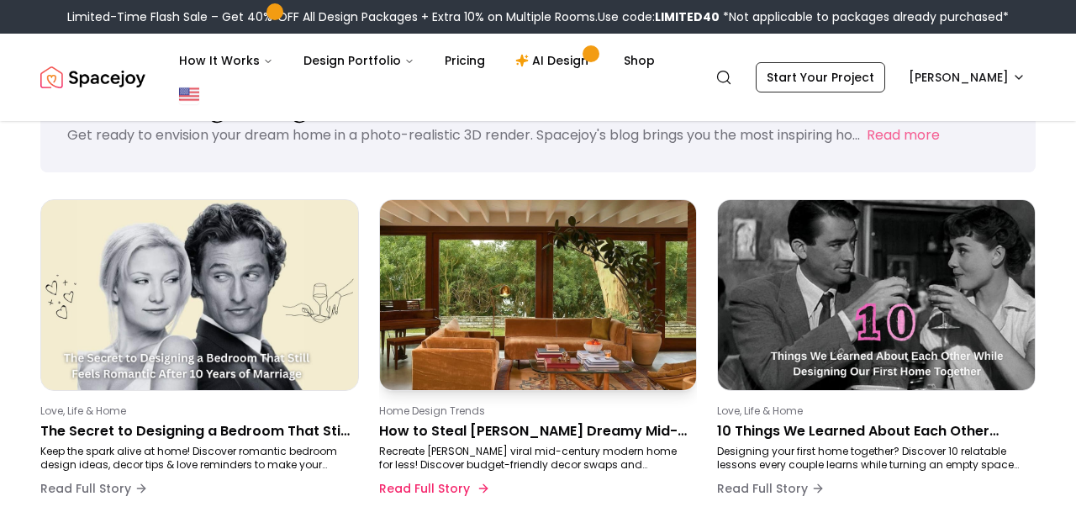
scroll to position [98, 0]
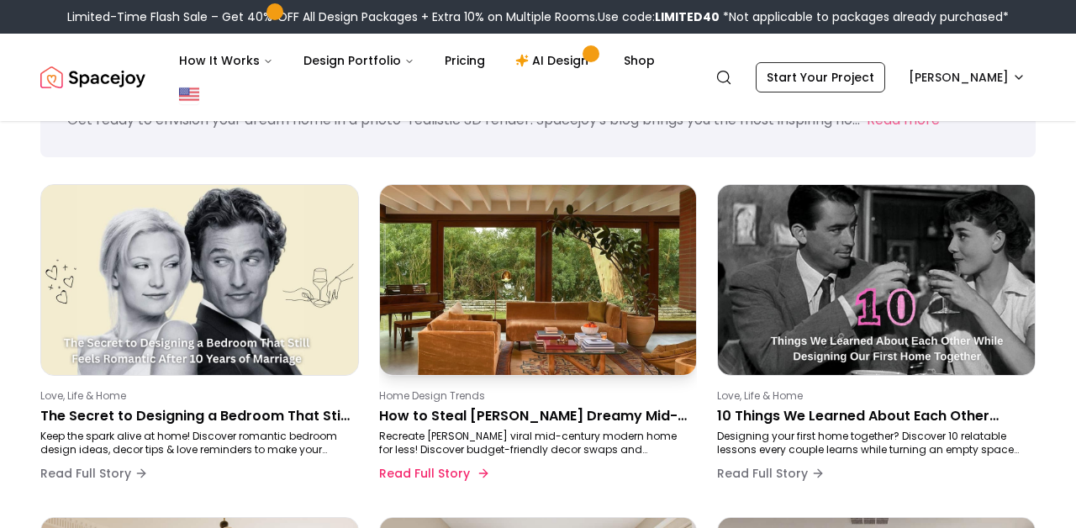
click at [489, 408] on p "How to Steal [PERSON_NAME] Dreamy Mid-Century Modern Home Look on a Budget" at bounding box center [535, 416] width 312 height 20
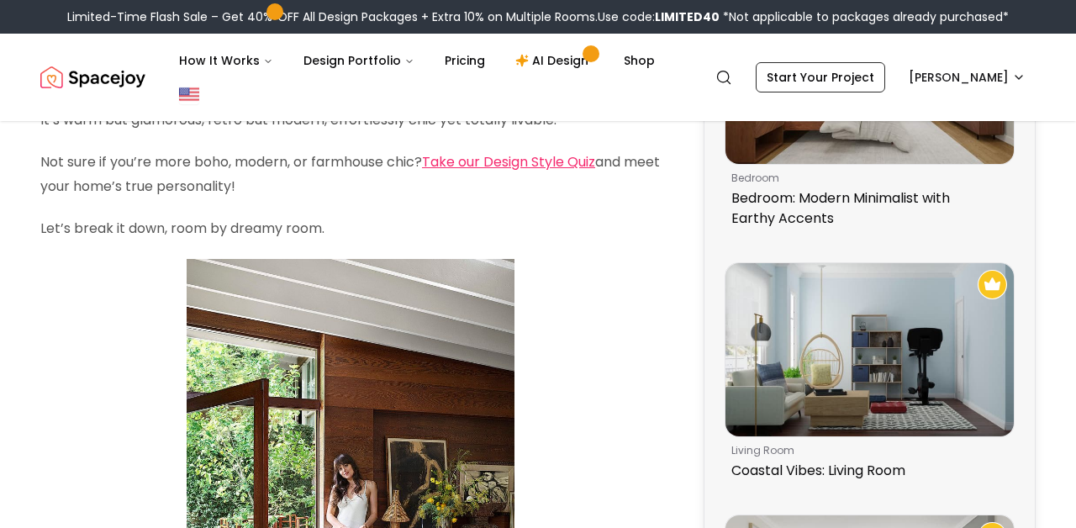
scroll to position [539, 0]
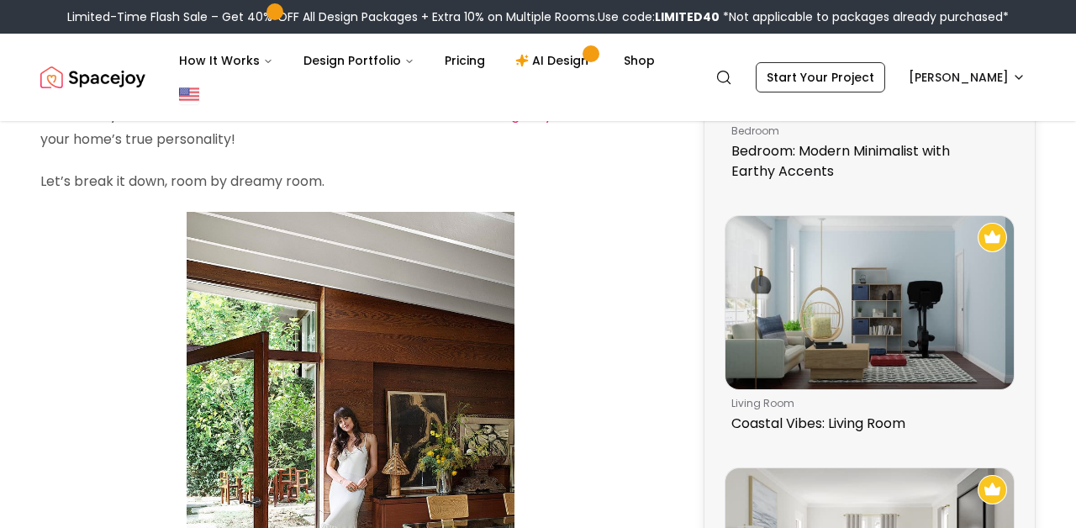
click at [80, 66] on img "Spacejoy" at bounding box center [92, 78] width 105 height 34
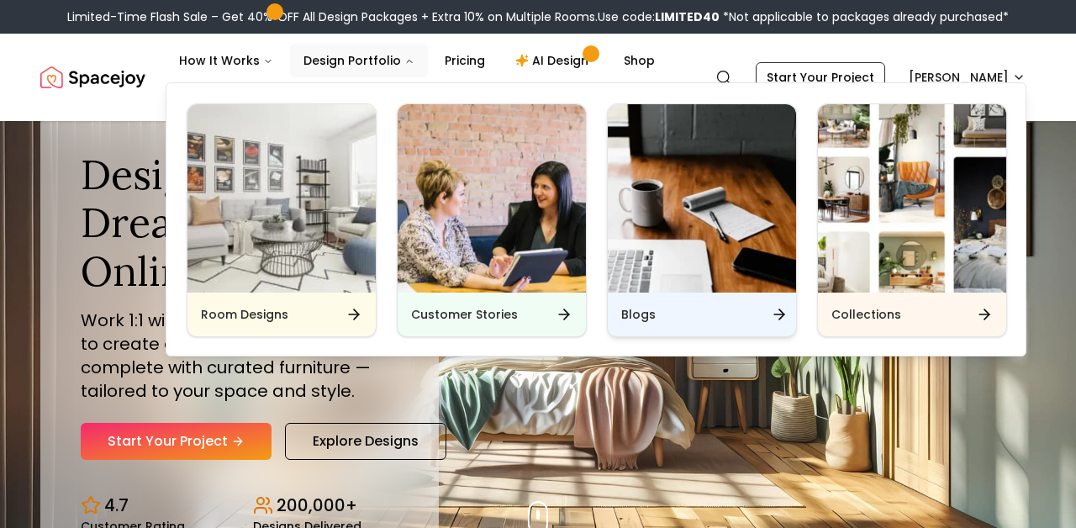
click at [636, 301] on div "Blogs" at bounding box center [702, 315] width 188 height 44
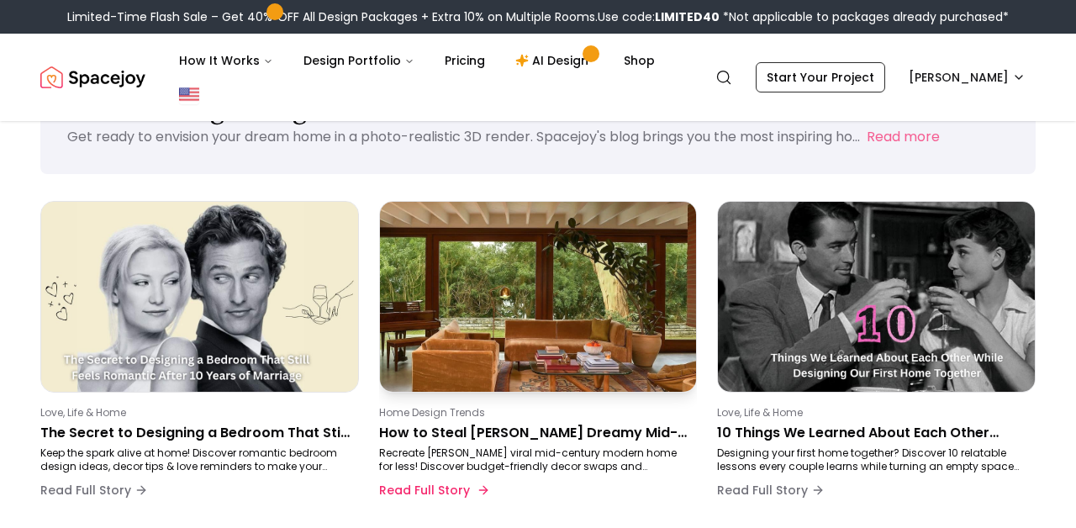
scroll to position [169, 0]
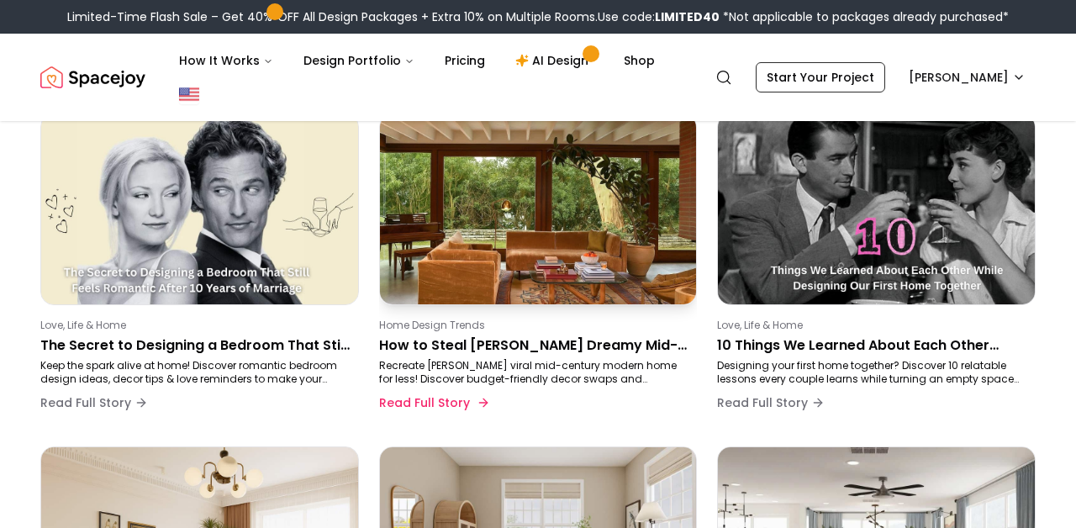
click at [431, 330] on p "Home Design Trends" at bounding box center [535, 325] width 312 height 13
click at [417, 348] on p "How to Steal Dakota Johnson’s Dreamy Mid-Century Modern Home Look on a Budget" at bounding box center [535, 346] width 312 height 20
